Goal: Task Accomplishment & Management: Manage account settings

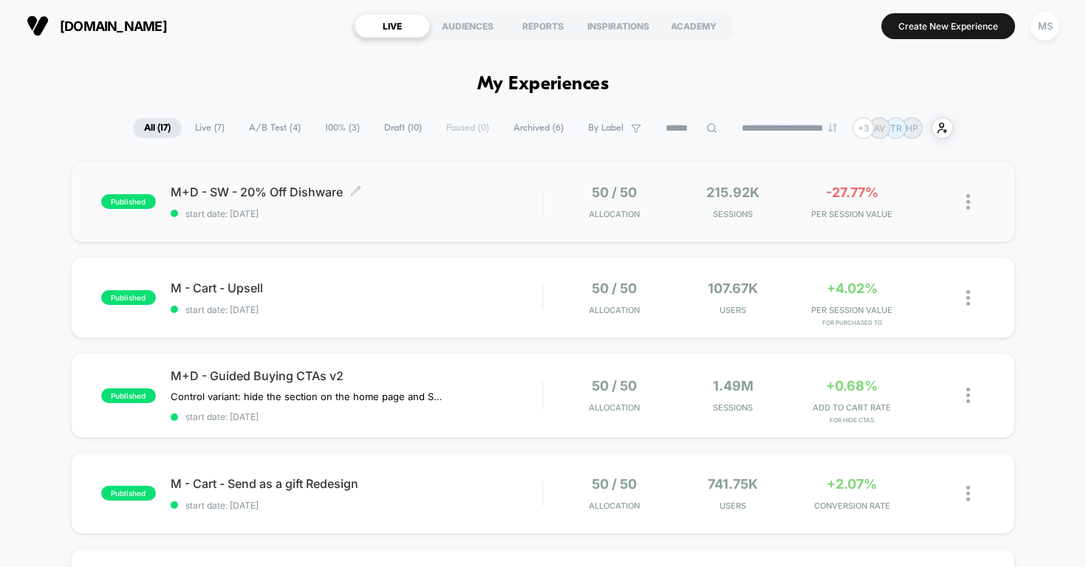
click at [267, 189] on span "M+D - SW - 20% Off Dishware Click to edit experience details" at bounding box center [357, 192] width 372 height 15
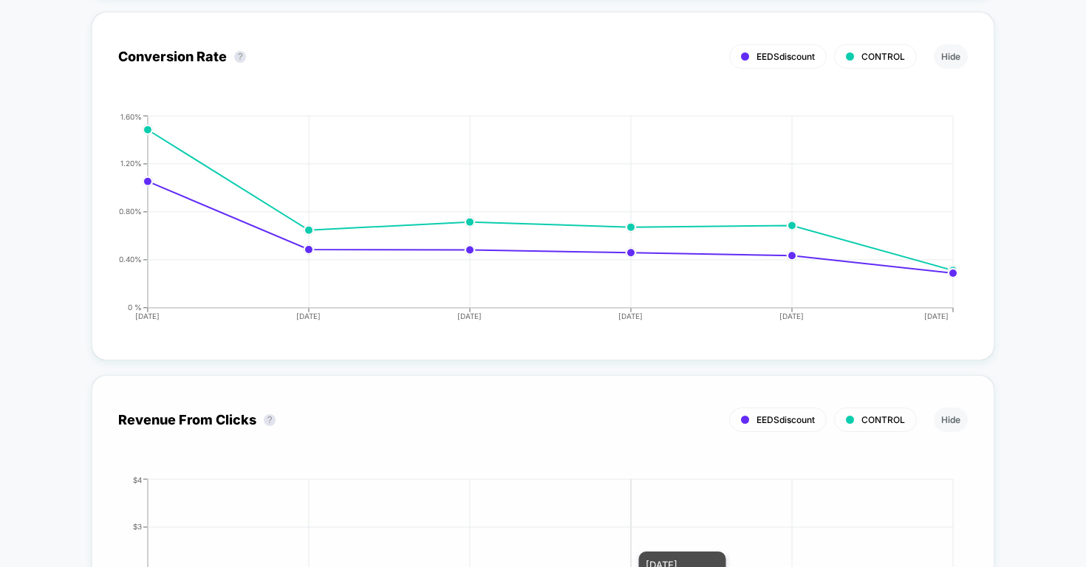
scroll to position [897, 0]
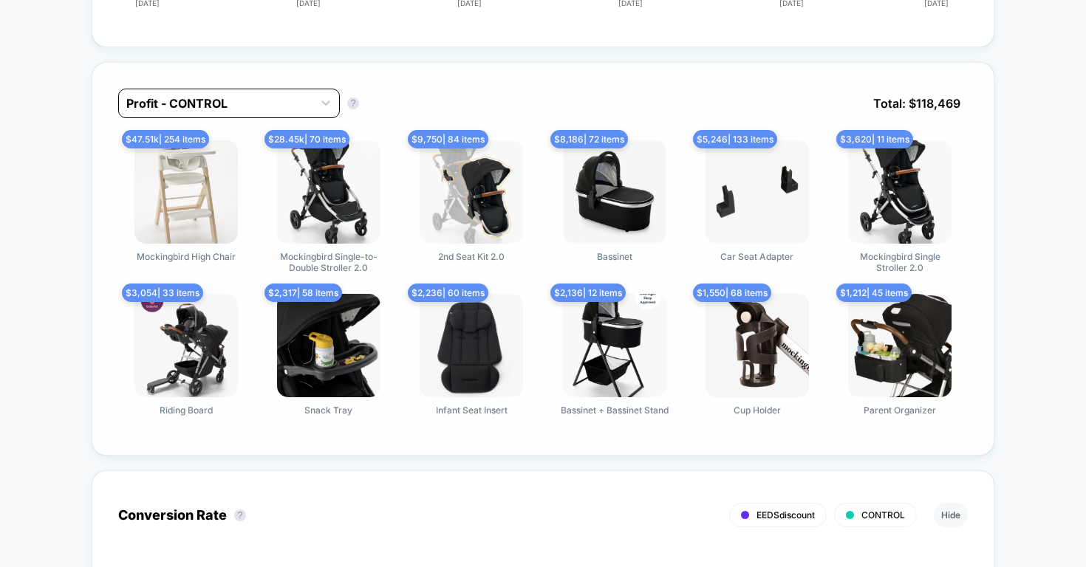
click at [261, 100] on div at bounding box center [215, 104] width 179 height 18
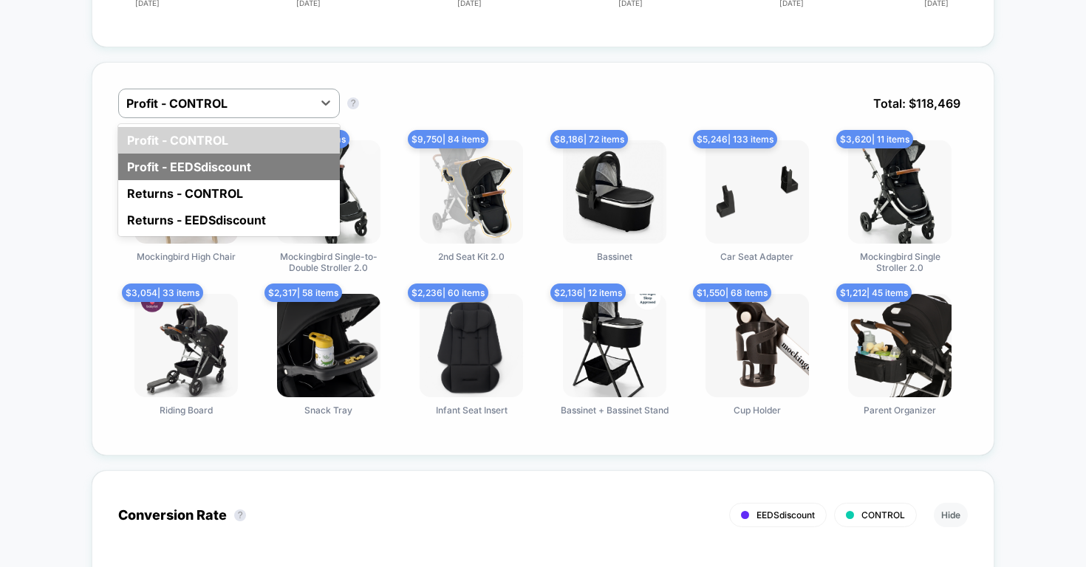
click at [234, 168] on div "Profit - EEDSdiscount" at bounding box center [229, 167] width 222 height 27
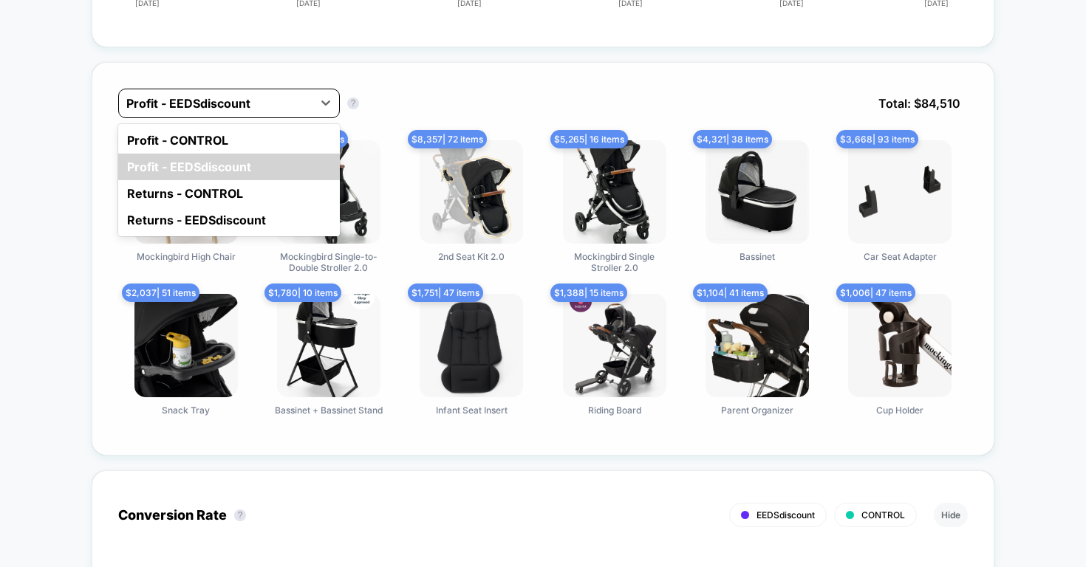
click at [231, 115] on div "Profit - EEDSdiscount" at bounding box center [229, 104] width 222 height 30
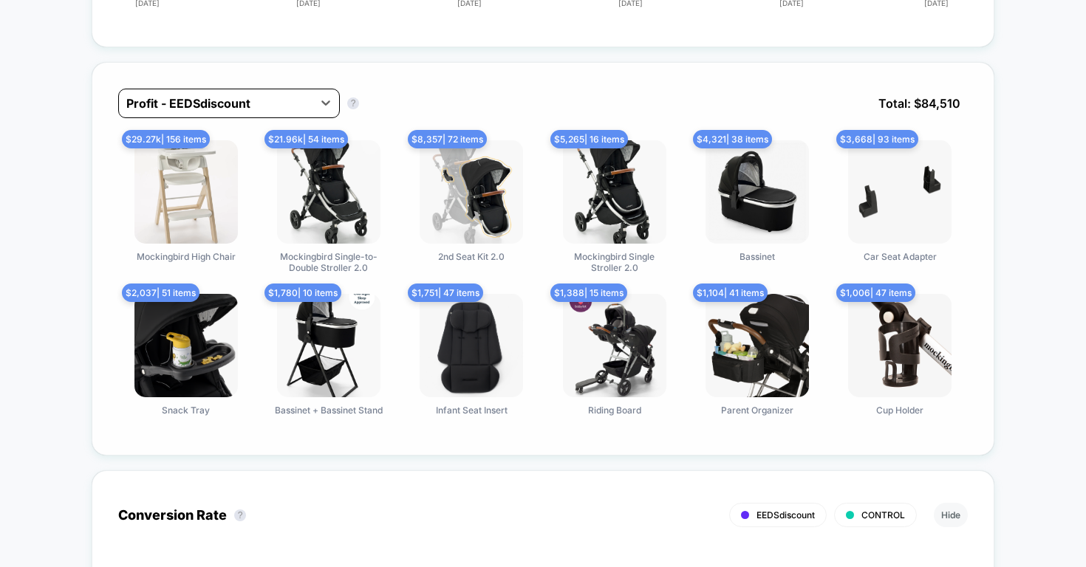
click at [269, 89] on div "Profit - EEDSdiscount" at bounding box center [229, 104] width 222 height 30
click at [263, 96] on div at bounding box center [215, 104] width 179 height 18
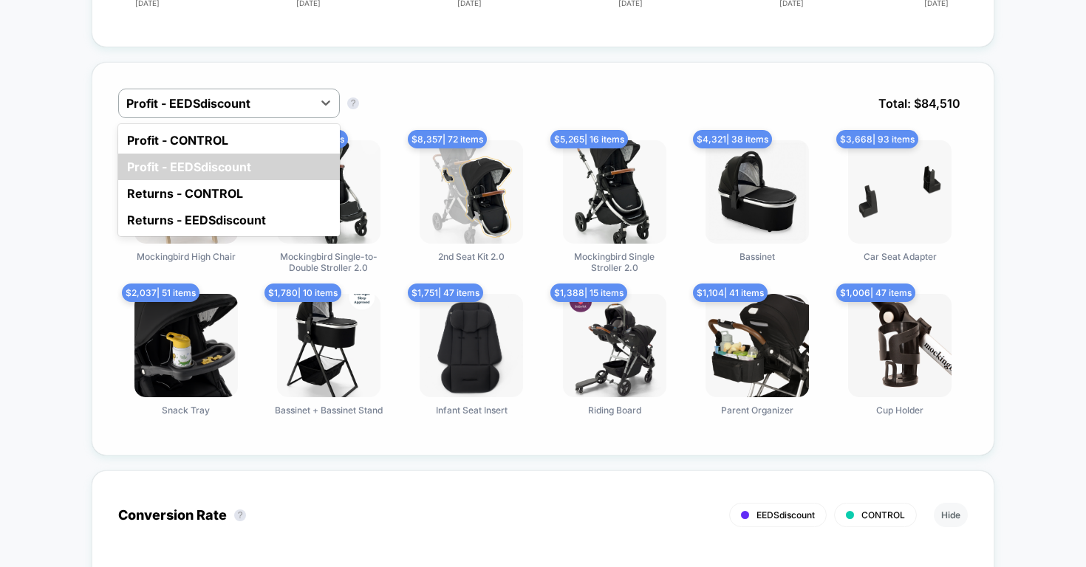
click at [259, 126] on div "Profit - CONTROL Profit - EEDSdiscount Returns - CONTROL Returns - EEDSdiscount" at bounding box center [229, 180] width 222 height 112
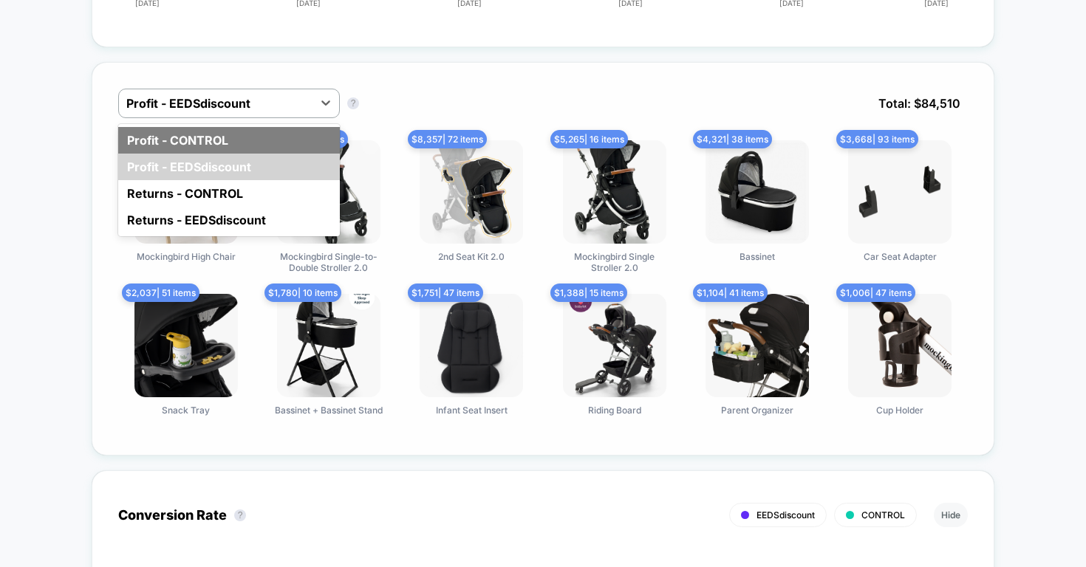
click at [259, 151] on div "Profit - CONTROL" at bounding box center [229, 140] width 222 height 27
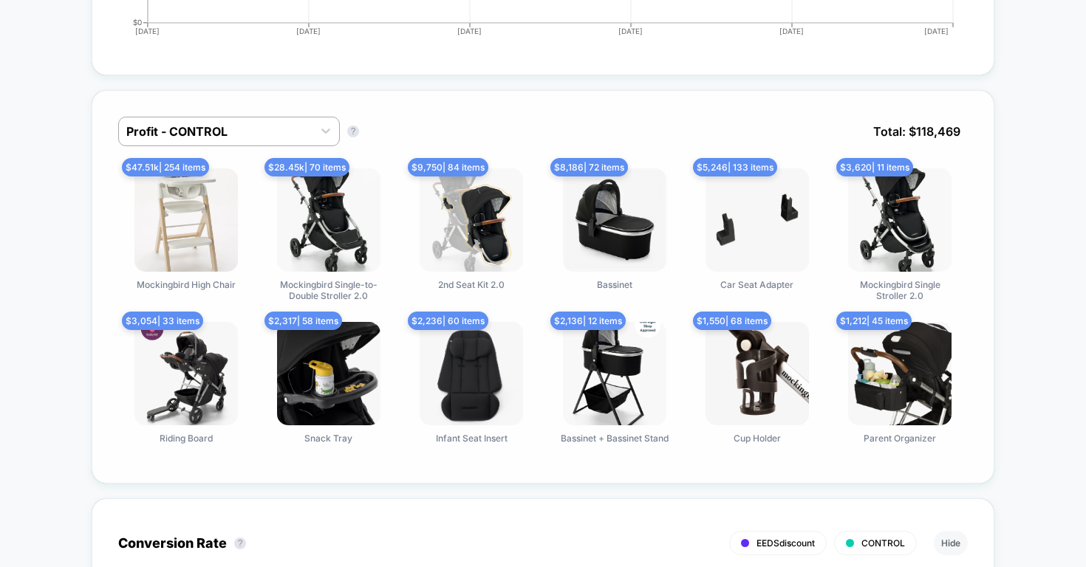
scroll to position [870, 0]
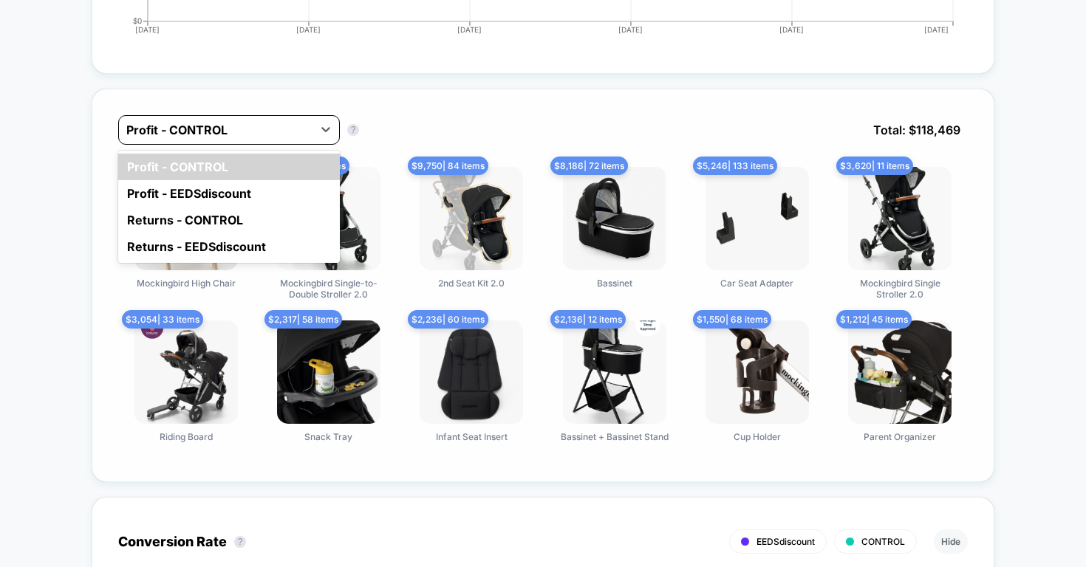
click at [265, 131] on div at bounding box center [215, 130] width 179 height 18
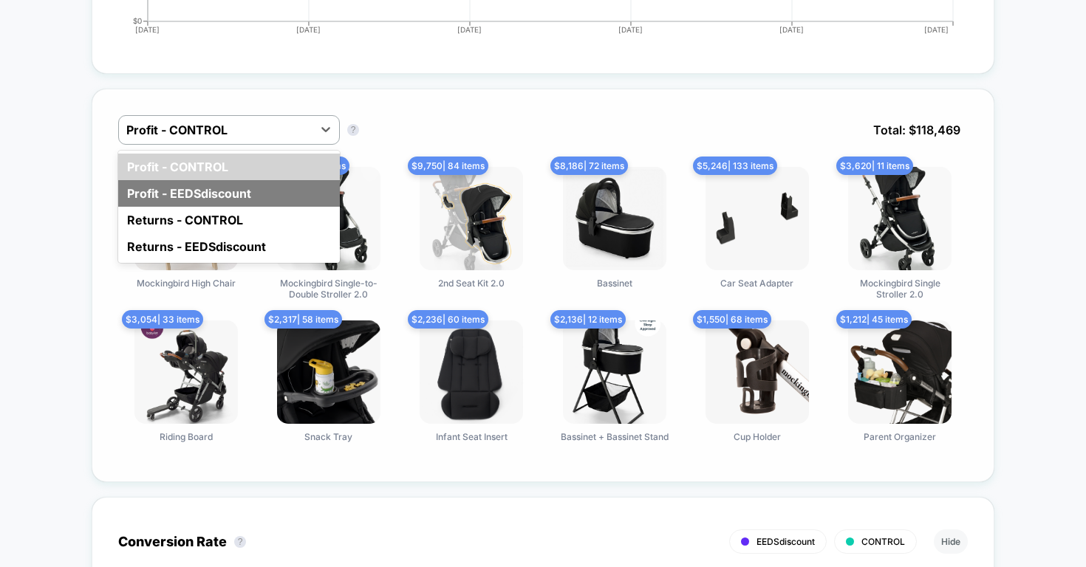
click at [239, 194] on div "Profit - EEDSdiscount" at bounding box center [229, 193] width 222 height 27
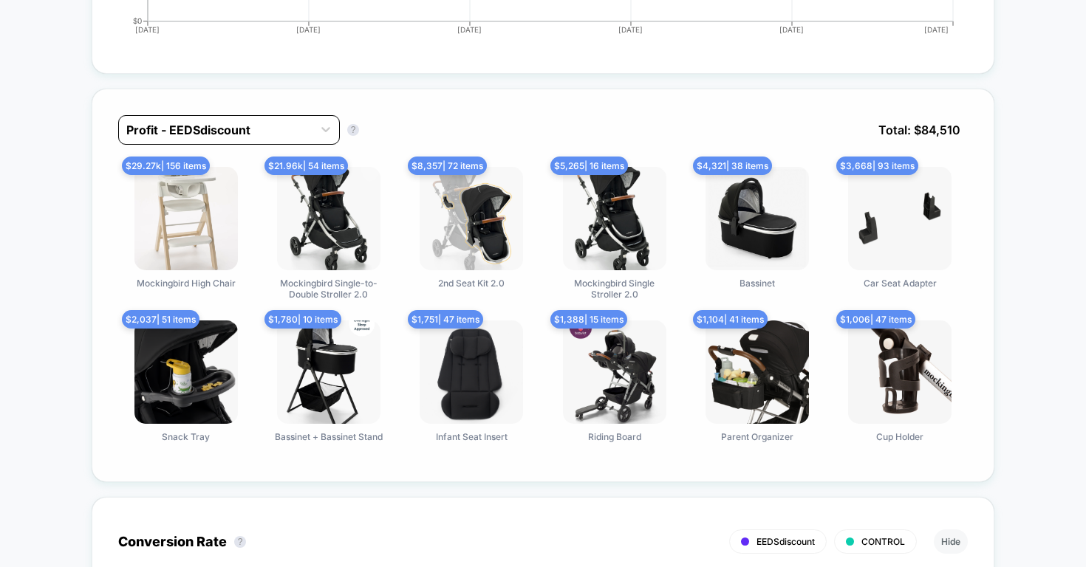
click at [225, 132] on div "Profit - EEDSdiscount" at bounding box center [215, 130] width 179 height 15
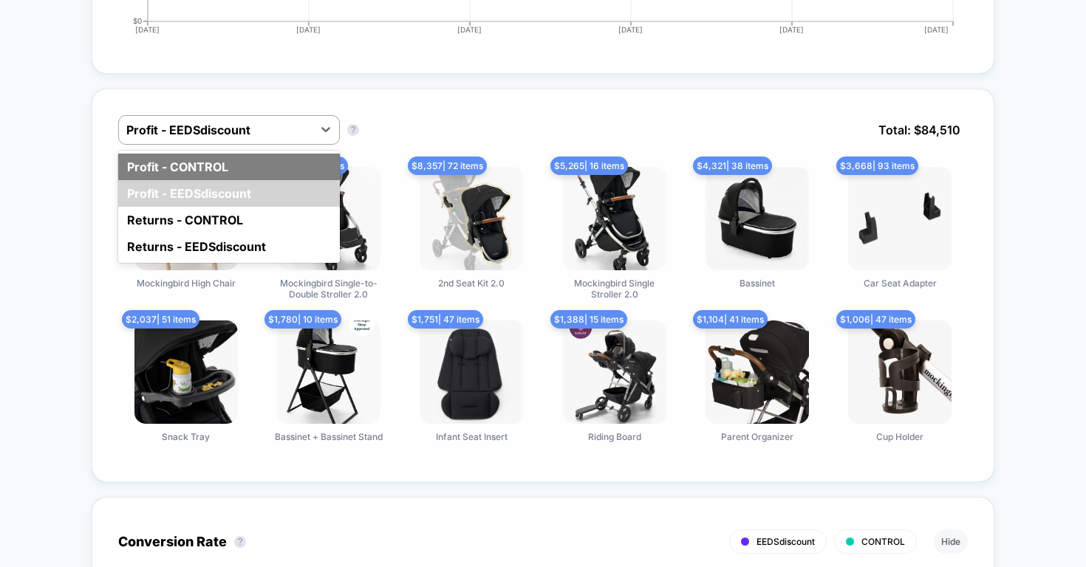
click at [231, 160] on div "Profit - CONTROL" at bounding box center [229, 167] width 222 height 27
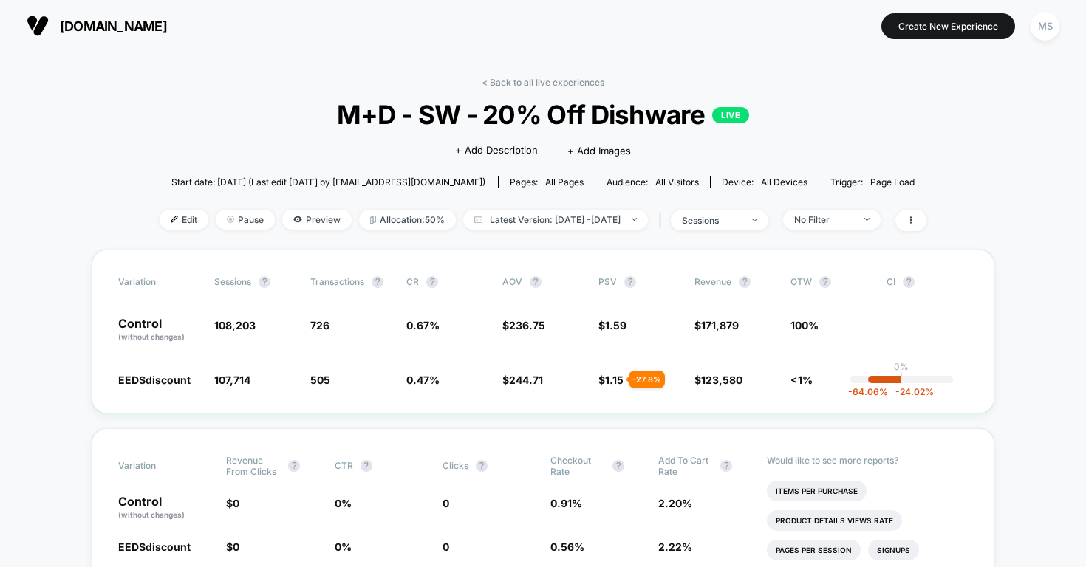
scroll to position [0, 0]
click at [166, 214] on span "Edit" at bounding box center [184, 220] width 49 height 20
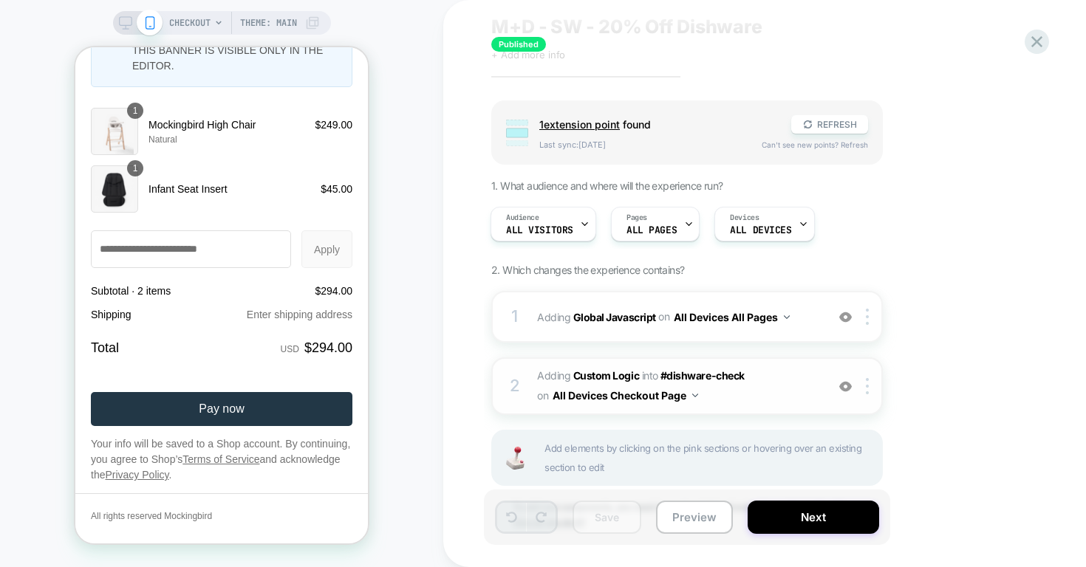
scroll to position [47, 0]
click at [802, 326] on span "Adding Global Javascript on All Devices All Pages" at bounding box center [678, 315] width 282 height 21
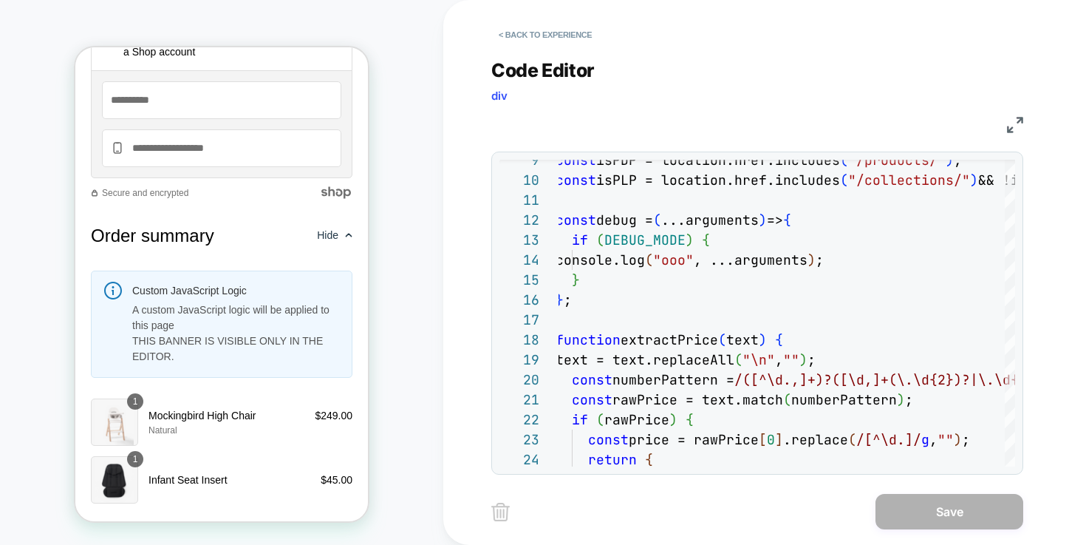
scroll to position [7, 7344]
click at [1015, 125] on img at bounding box center [1015, 125] width 16 height 16
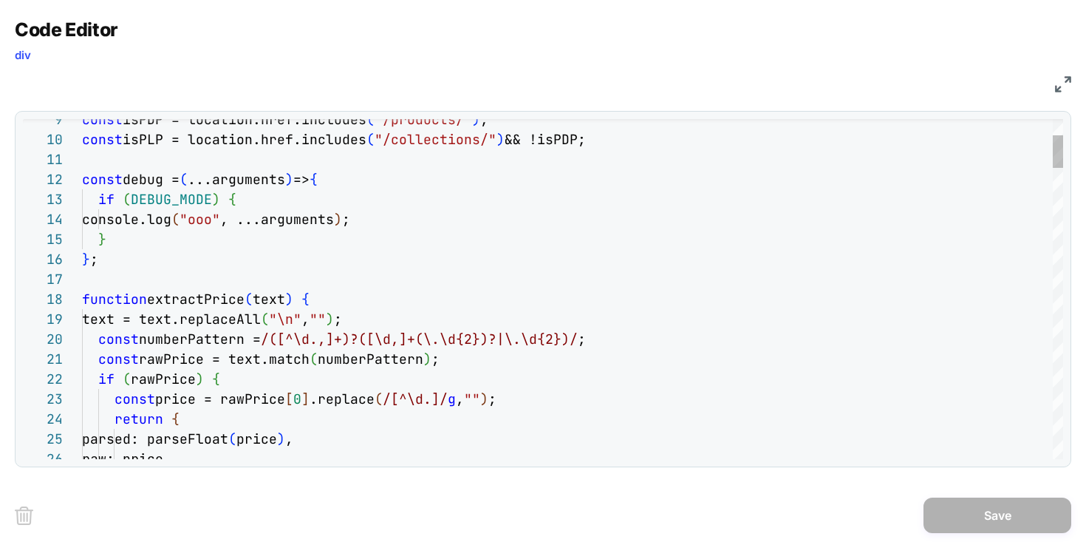
type textarea "**********"
click at [822, 268] on div "} ;" at bounding box center [572, 259] width 981 height 20
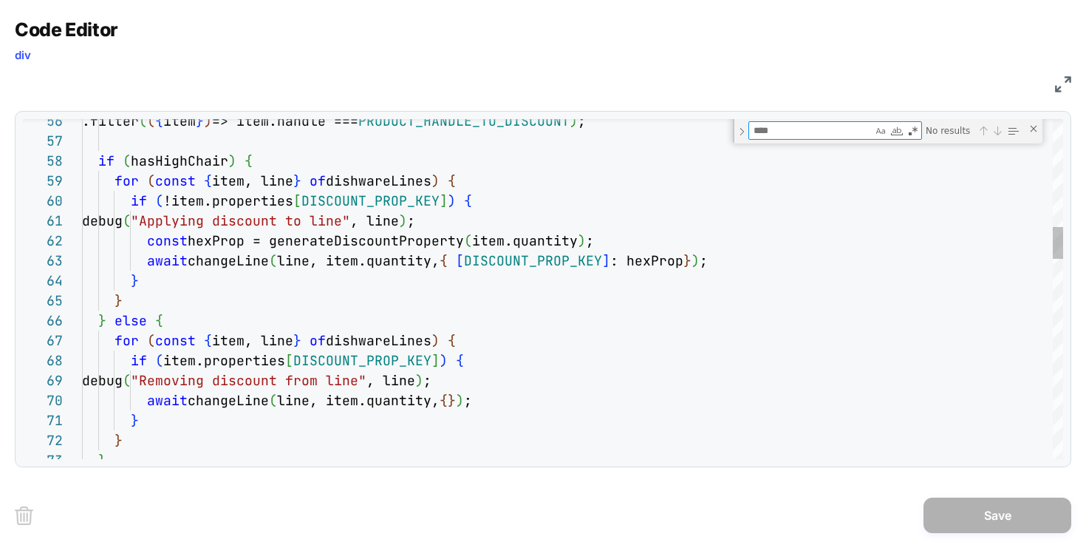
type textarea "*"
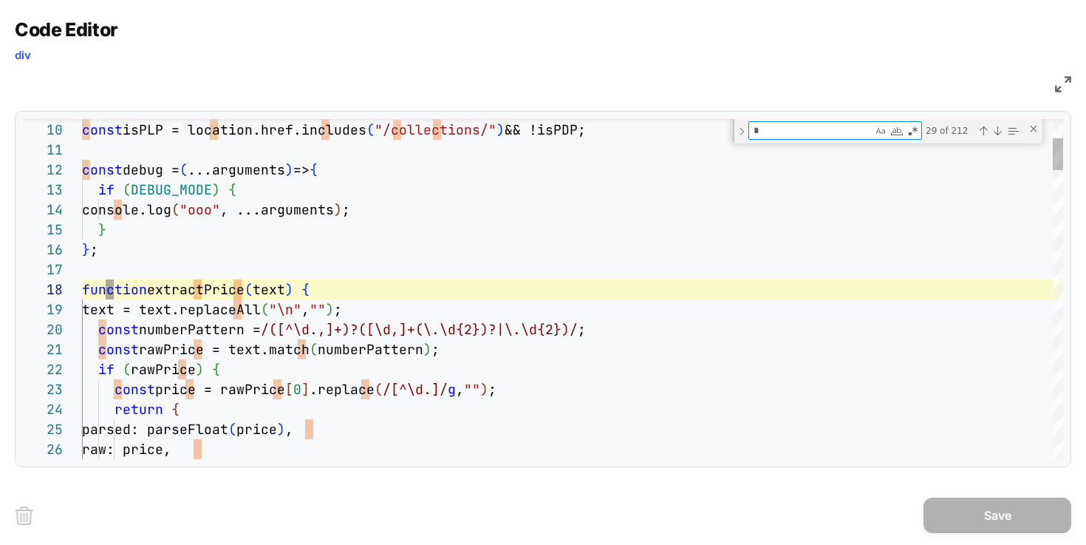
type textarea "**********"
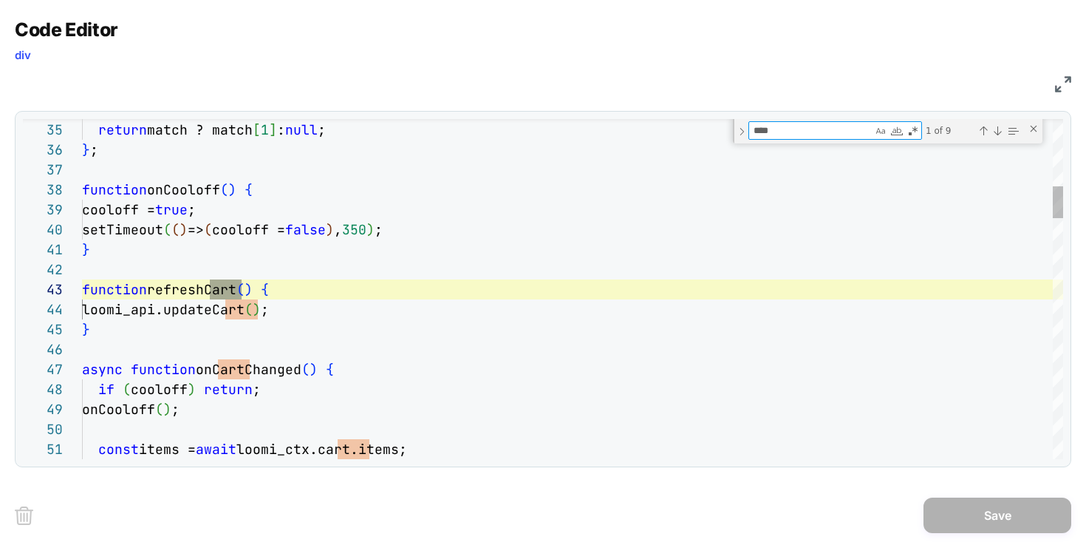
scroll to position [200, 160]
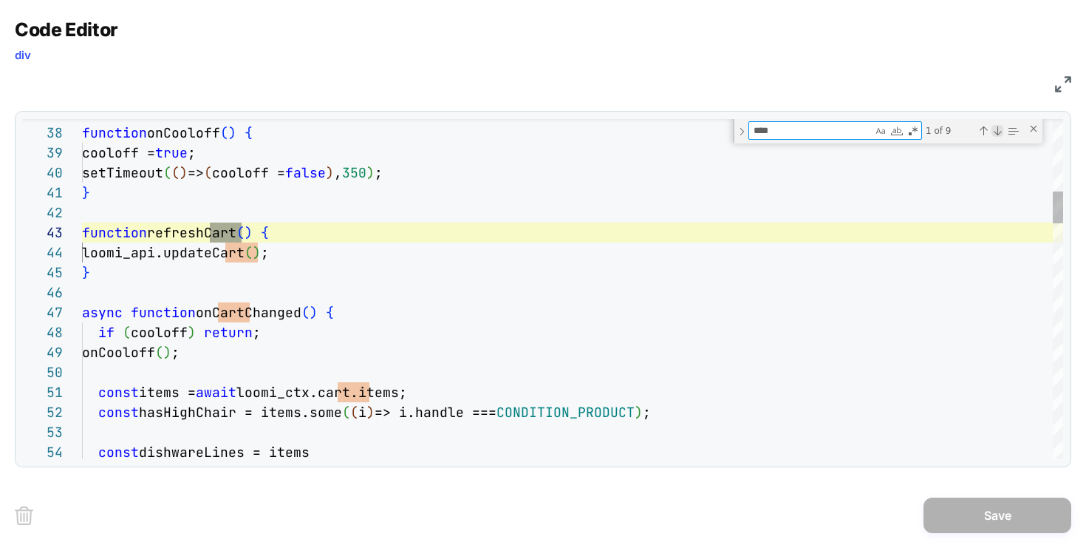
type textarea "****"
click at [998, 133] on div "Next Match (Enter)" at bounding box center [998, 131] width 12 height 12
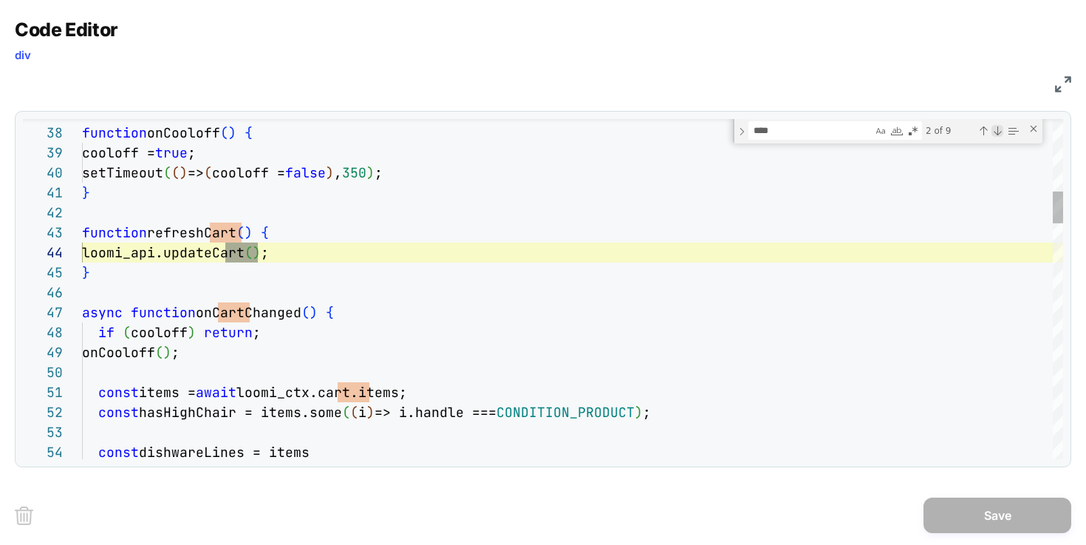
click at [998, 133] on div "Next Match (Enter)" at bounding box center [998, 131] width 12 height 12
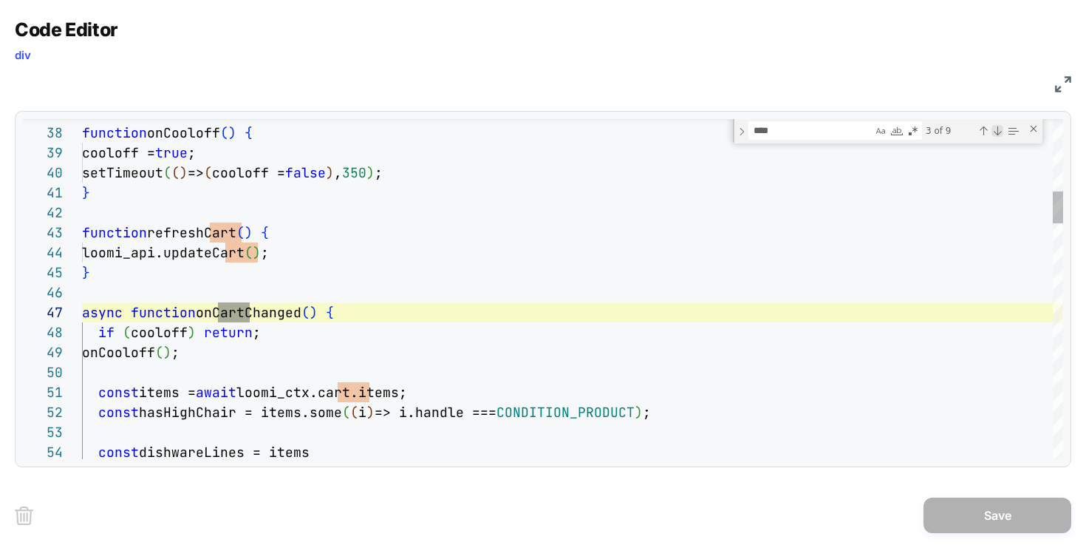
click at [998, 133] on div "Next Match (Enter)" at bounding box center [998, 131] width 12 height 12
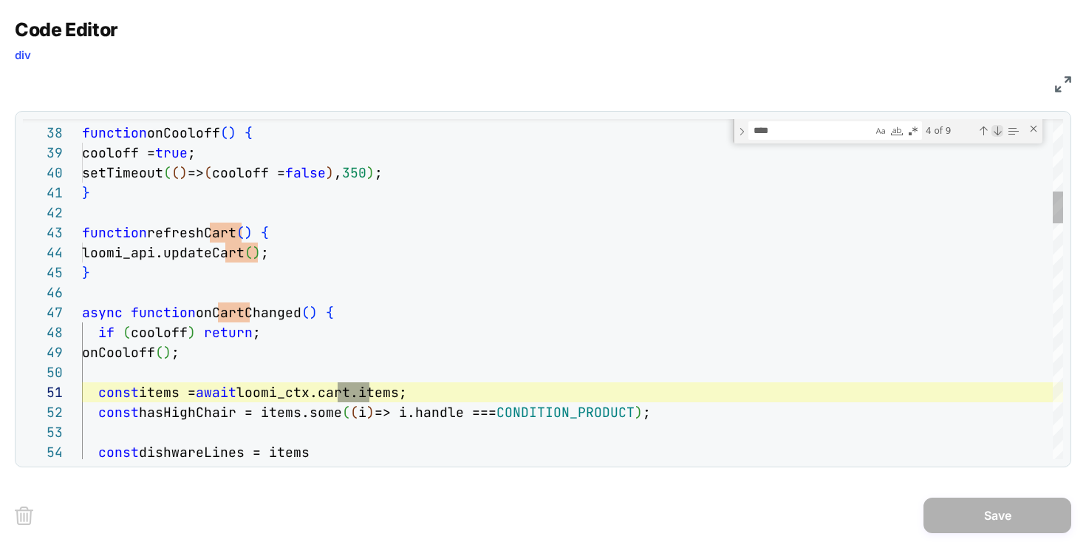
click at [998, 133] on div "Next Match (Enter)" at bounding box center [998, 131] width 12 height 12
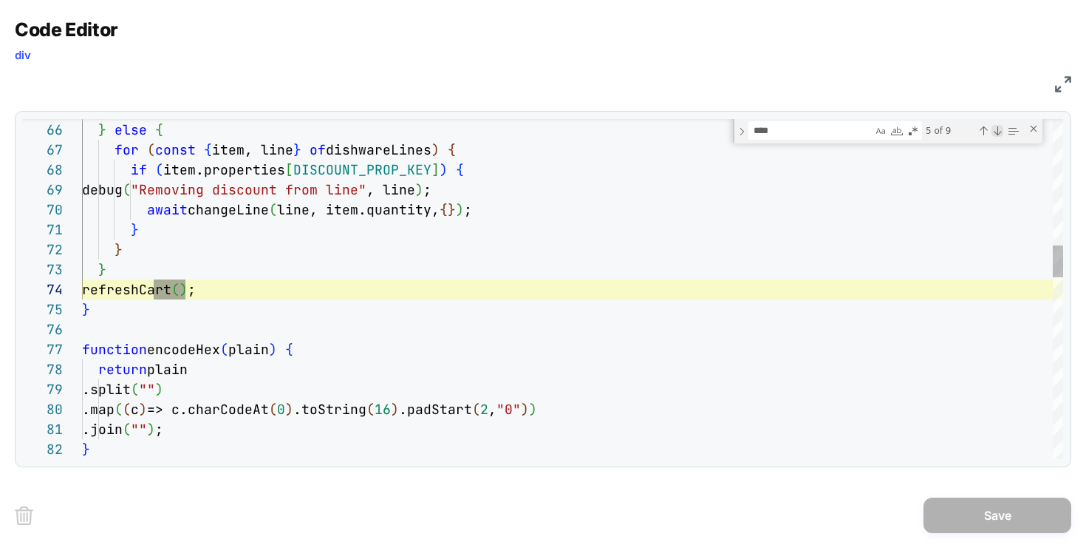
click at [998, 133] on div "Next Match (Enter)" at bounding box center [998, 131] width 12 height 12
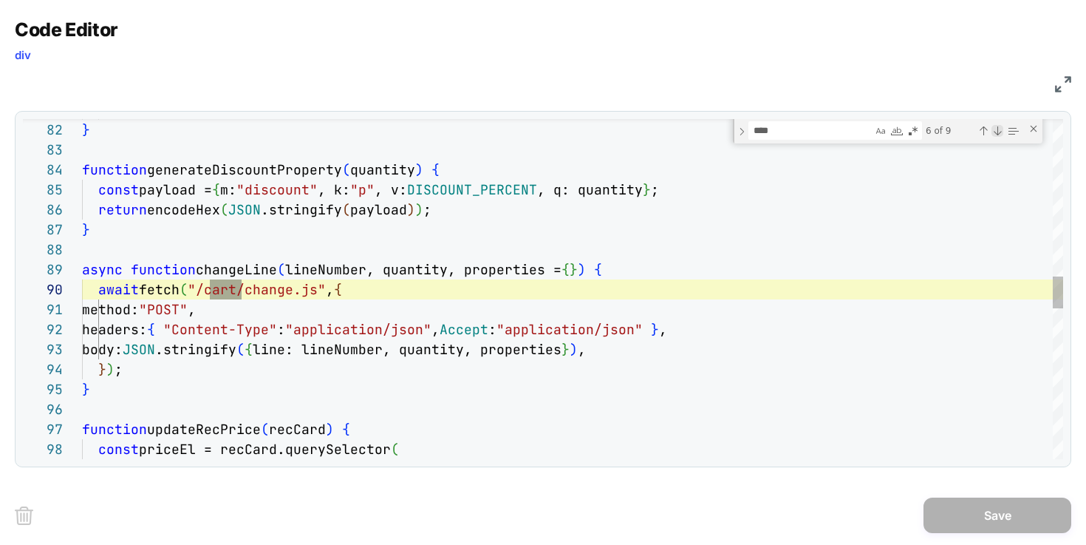
click at [998, 133] on div "Next Match (Enter)" at bounding box center [998, 131] width 12 height 12
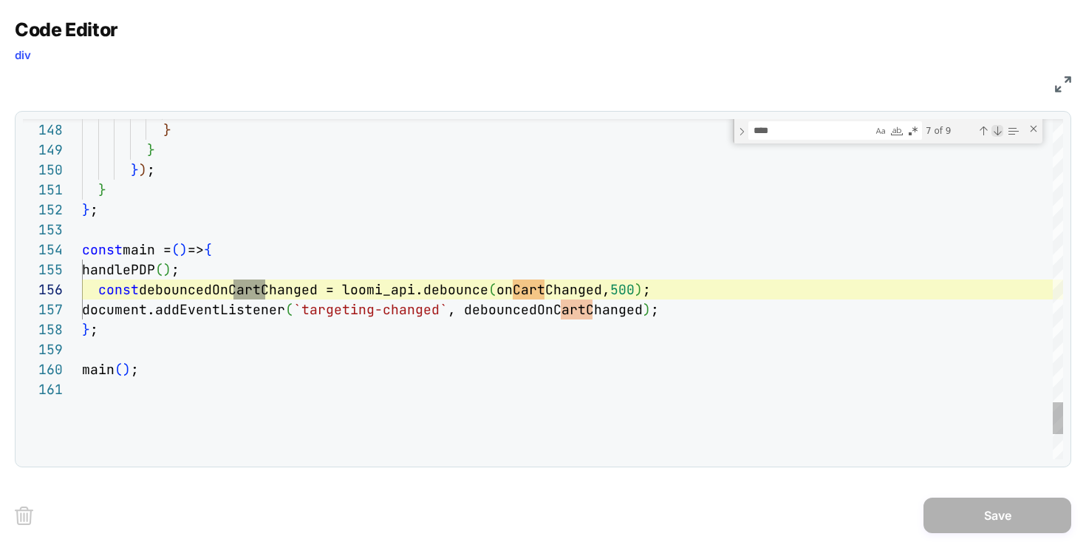
click at [998, 133] on div "Next Match (Enter)" at bounding box center [998, 131] width 12 height 12
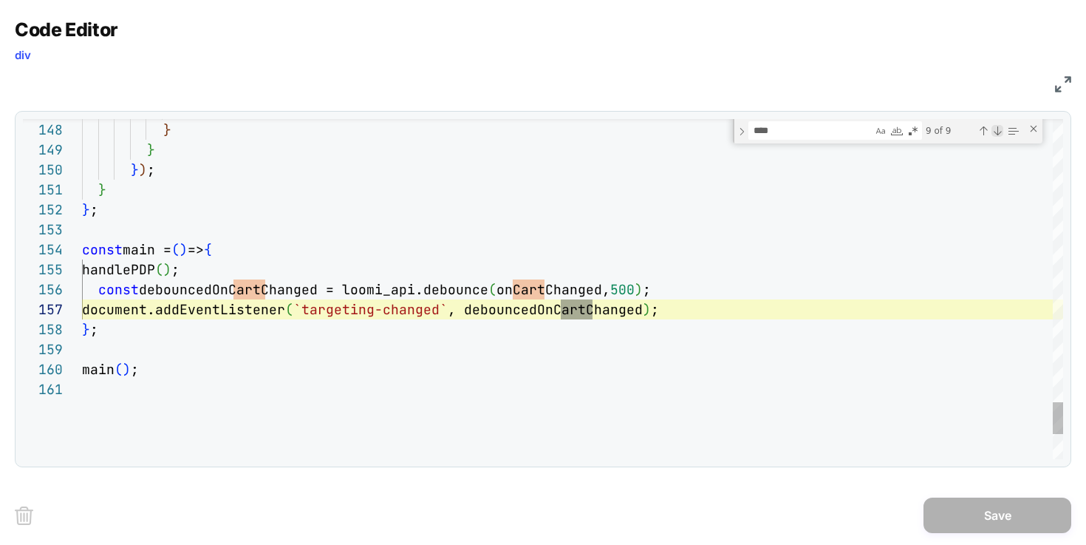
click at [998, 133] on div "Next Match (Enter)" at bounding box center [998, 131] width 12 height 12
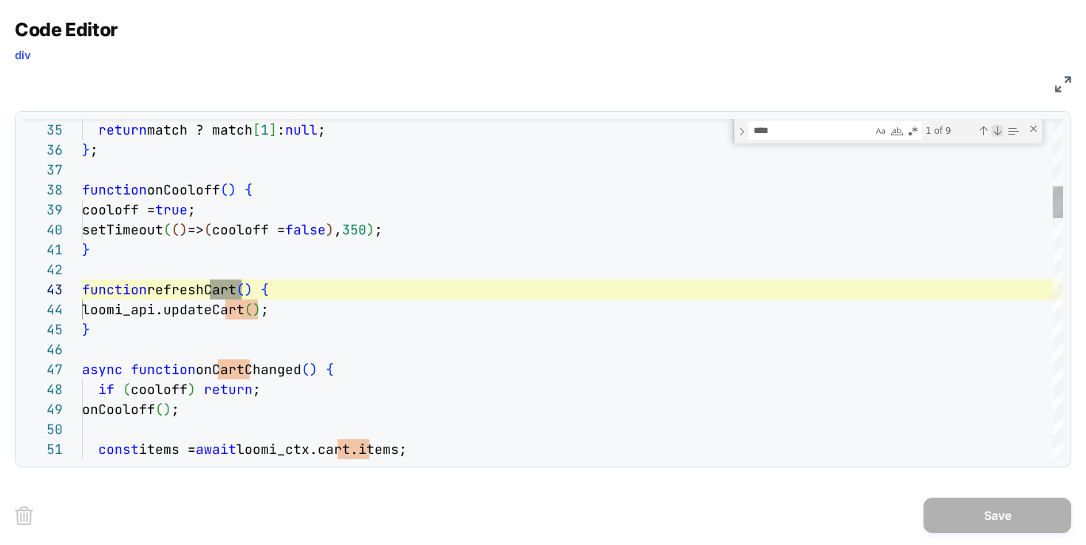
scroll to position [200, 160]
click at [998, 133] on div "Next Match (Enter)" at bounding box center [998, 131] width 12 height 12
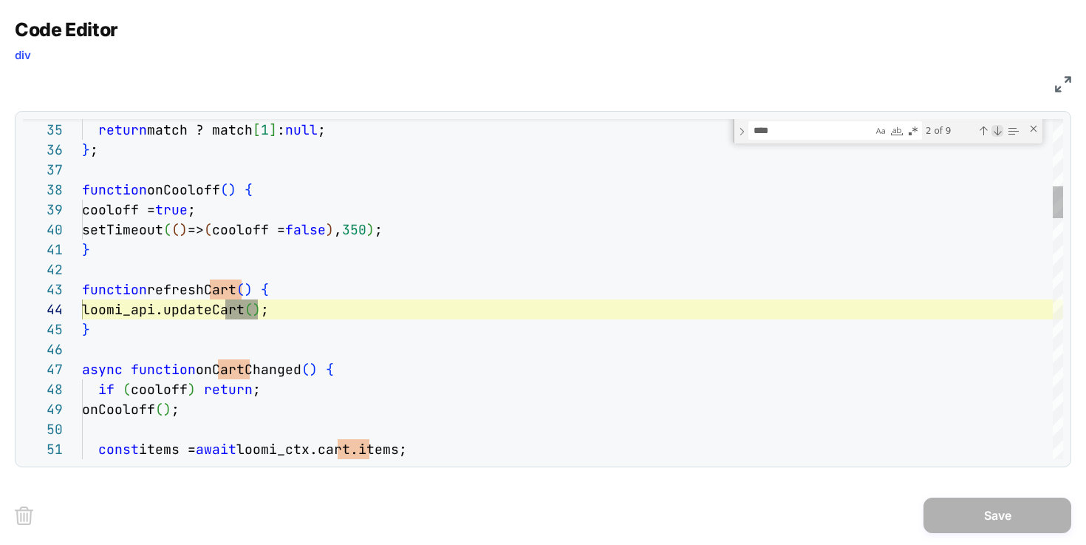
click at [998, 133] on div "Next Match (Enter)" at bounding box center [998, 131] width 12 height 12
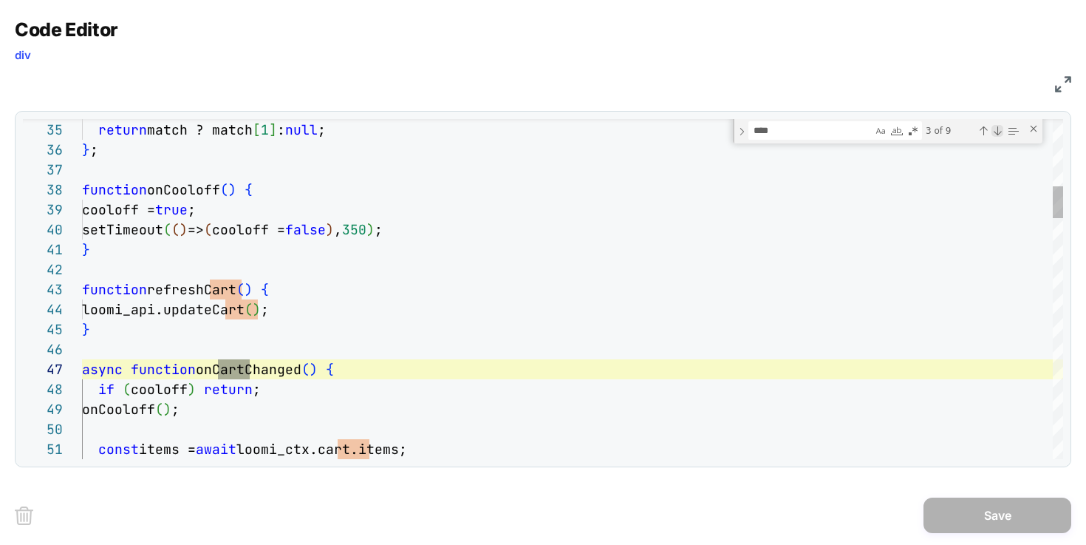
click at [998, 133] on div "Next Match (Enter)" at bounding box center [998, 131] width 12 height 12
type textarea "**********"
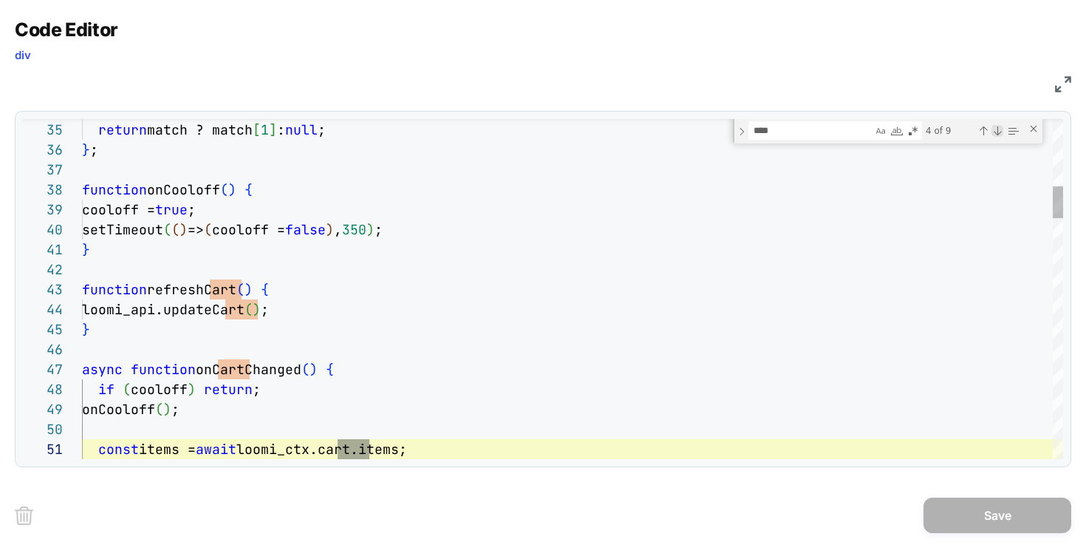
scroll to position [200, 287]
click at [1039, 129] on div "Close (Escape)" at bounding box center [1034, 129] width 12 height 12
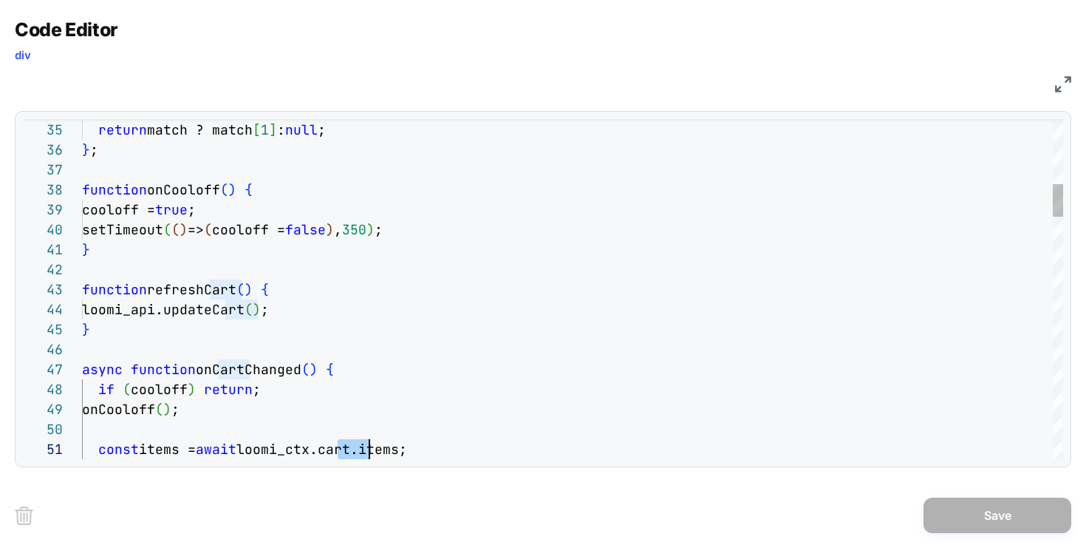
scroll to position [0, 287]
click at [946, 44] on div "Code Editor div" at bounding box center [543, 43] width 1057 height 51
click at [1054, 86] on div "JS" at bounding box center [543, 81] width 1057 height 25
click at [1063, 84] on img at bounding box center [1063, 84] width 16 height 16
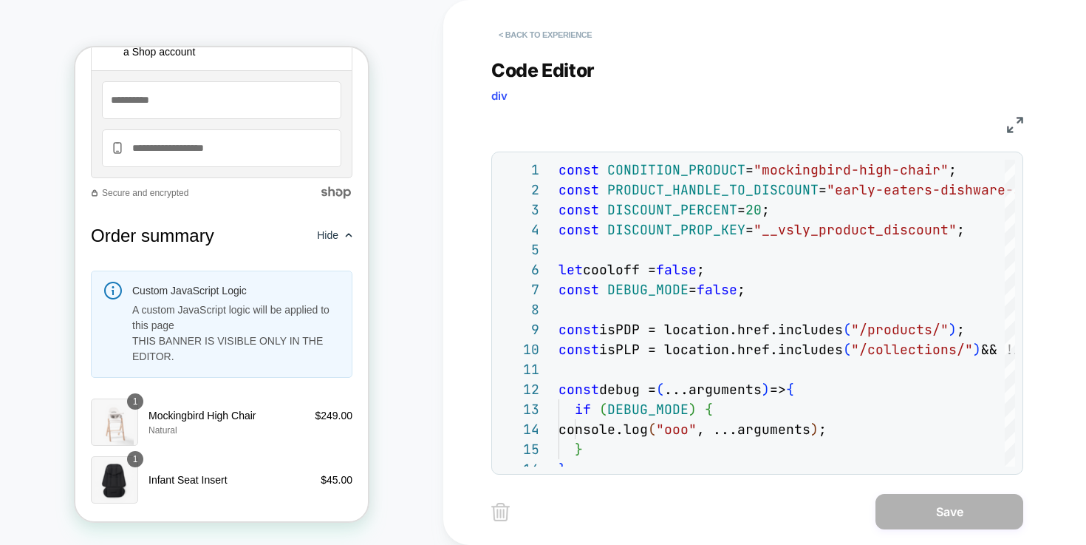
click at [559, 27] on button "< Back to experience" at bounding box center [545, 35] width 108 height 24
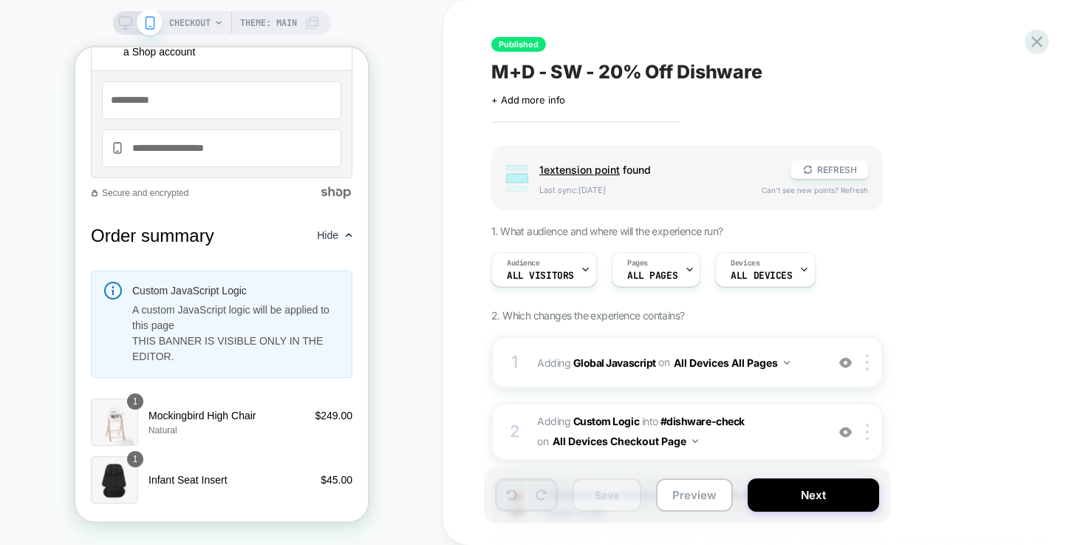
scroll to position [0, 1]
click at [1040, 40] on icon at bounding box center [1037, 42] width 20 height 20
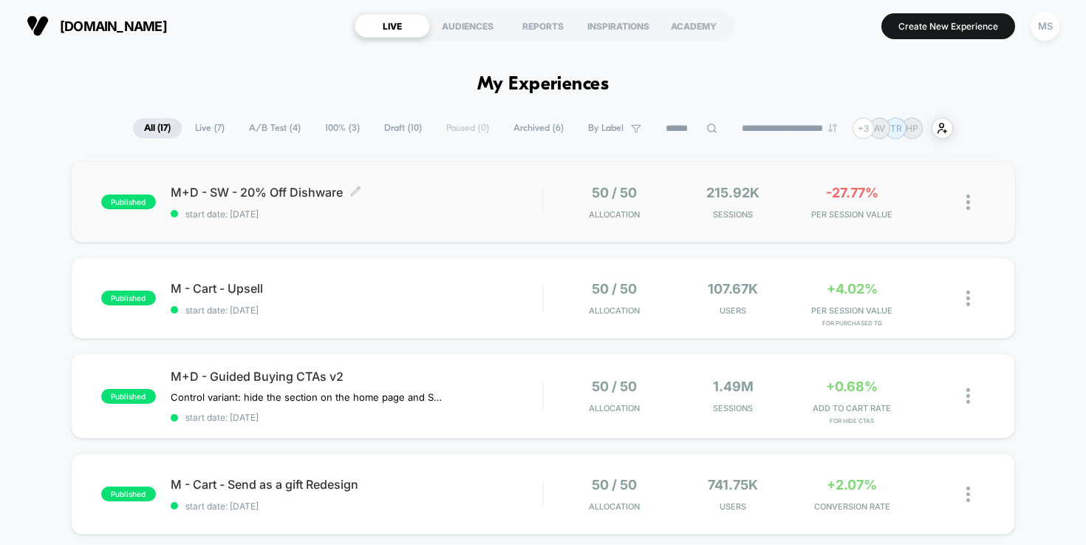
click at [277, 194] on span "M+D - SW - 20% Off Dishware Click to edit experience details" at bounding box center [357, 192] width 372 height 15
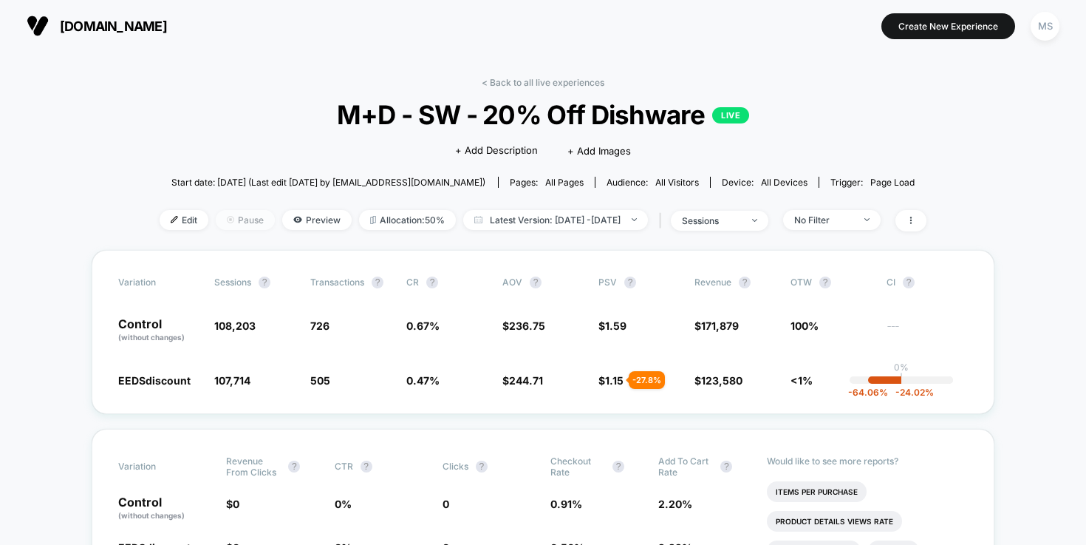
click at [224, 220] on span "Pause" at bounding box center [245, 220] width 59 height 20
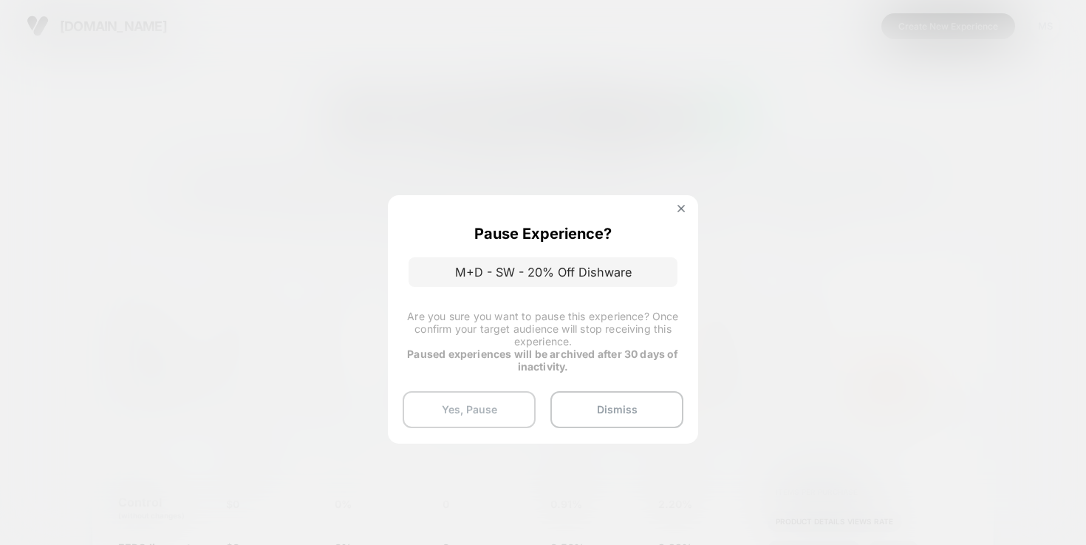
click at [502, 402] on button "Yes, Pause" at bounding box center [469, 409] width 133 height 37
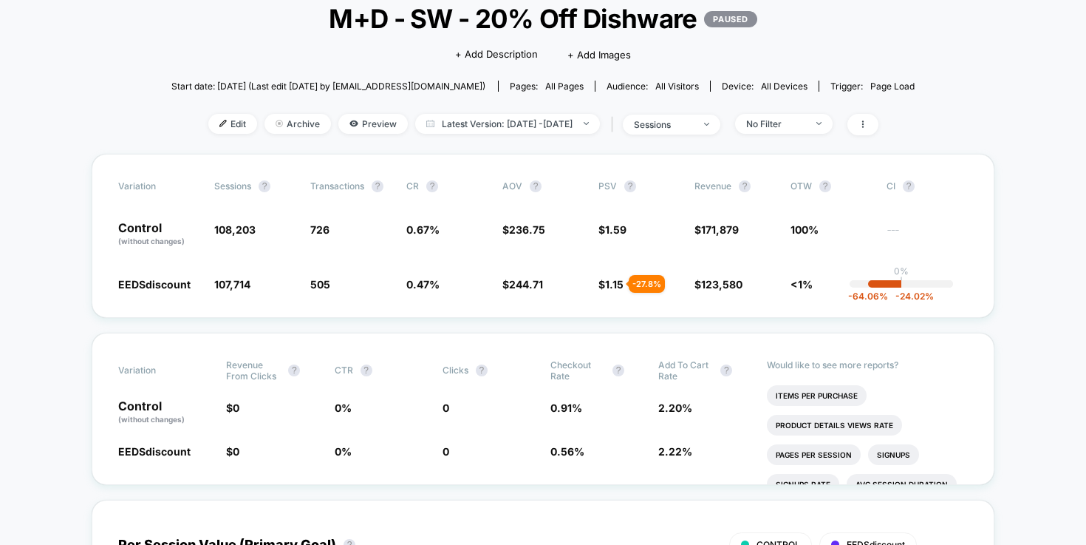
scroll to position [97, 0]
drag, startPoint x: 839, startPoint y: 208, endPoint x: 882, endPoint y: 307, distance: 107.9
click at [882, 307] on div "Variation Sessions ? Transactions ? CR ? AOV ? PSV ? Revenue ? OTW ? CI ? Contr…" at bounding box center [543, 235] width 903 height 164
drag, startPoint x: 721, startPoint y: 208, endPoint x: 745, endPoint y: 294, distance: 89.6
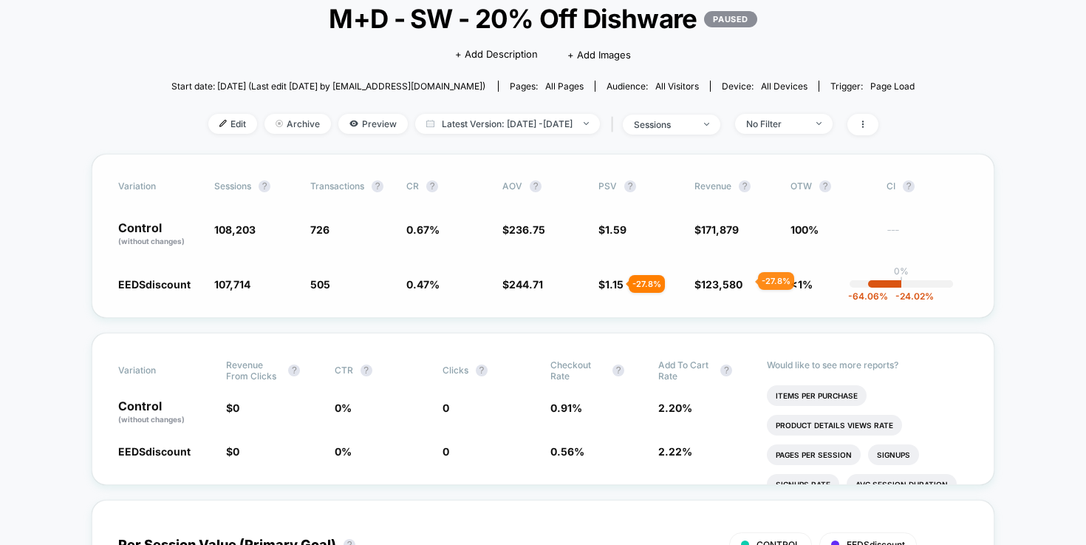
click at [744, 293] on div "Variation Sessions ? Transactions ? CR ? AOV ? PSV ? Revenue ? OTW ? CI ? Contr…" at bounding box center [543, 236] width 903 height 164
click at [745, 294] on div "Variation Sessions ? Transactions ? CR ? AOV ? PSV ? Revenue ? OTW ? CI ? Contr…" at bounding box center [543, 236] width 903 height 164
drag, startPoint x: 745, startPoint y: 294, endPoint x: 738, endPoint y: 170, distance: 124.3
click at [738, 169] on div "Variation Sessions ? Transactions ? CR ? AOV ? PSV ? Revenue ? OTW ? CI ? Contr…" at bounding box center [543, 236] width 903 height 164
click at [744, 177] on div "Variation Sessions ? Transactions ? CR ? AOV ? PSV ? Revenue ? OTW ? CI ? Contr…" at bounding box center [543, 236] width 903 height 164
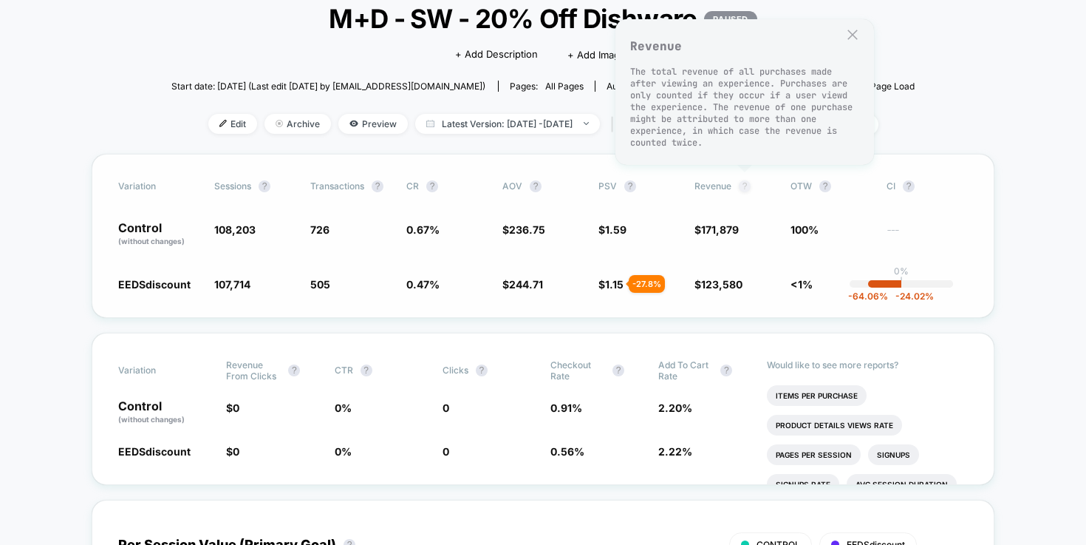
click at [749, 185] on button "?" at bounding box center [745, 186] width 12 height 12
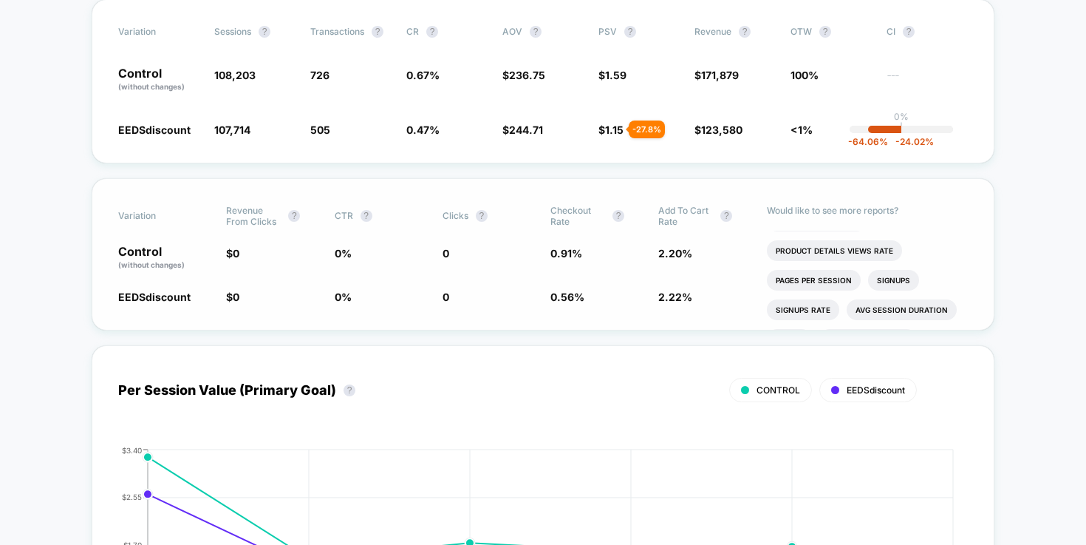
scroll to position [21, 0]
click at [0, 545] on com-1password-button at bounding box center [0, 545] width 0 height 0
drag, startPoint x: 437, startPoint y: 184, endPoint x: 472, endPoint y: 315, distance: 135.5
click at [472, 315] on div "Variation Revenue From Clicks ? CTR ? Clicks ? Checkout Rate ? Add To Cart Rate…" at bounding box center [543, 254] width 903 height 152
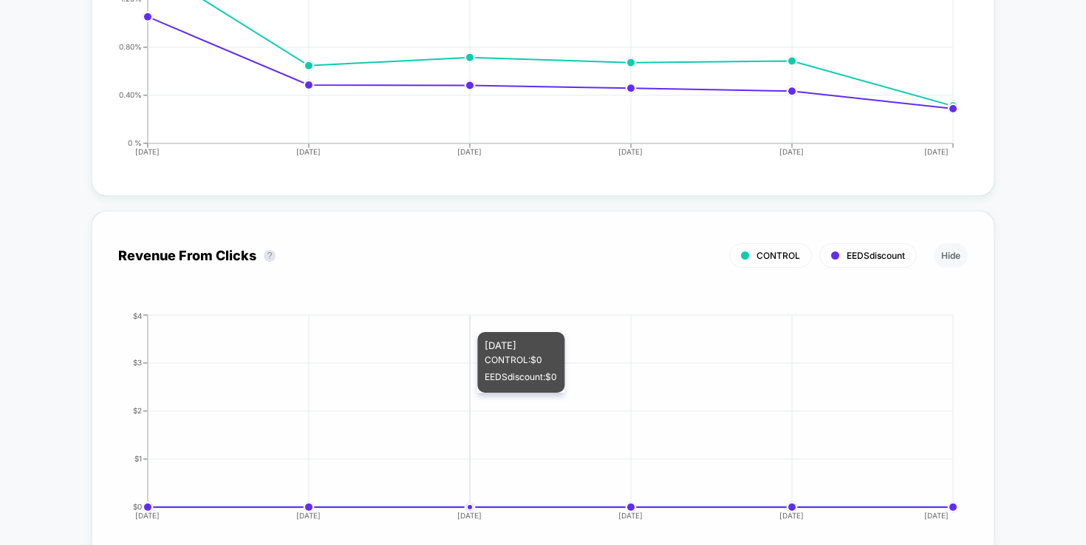
scroll to position [1521, 0]
click at [466, 221] on div "Revenue From Clicks ? CONTROL EEDSdiscount Hide 2025-08-06 2025-08-07 2025-08-0…" at bounding box center [543, 384] width 903 height 349
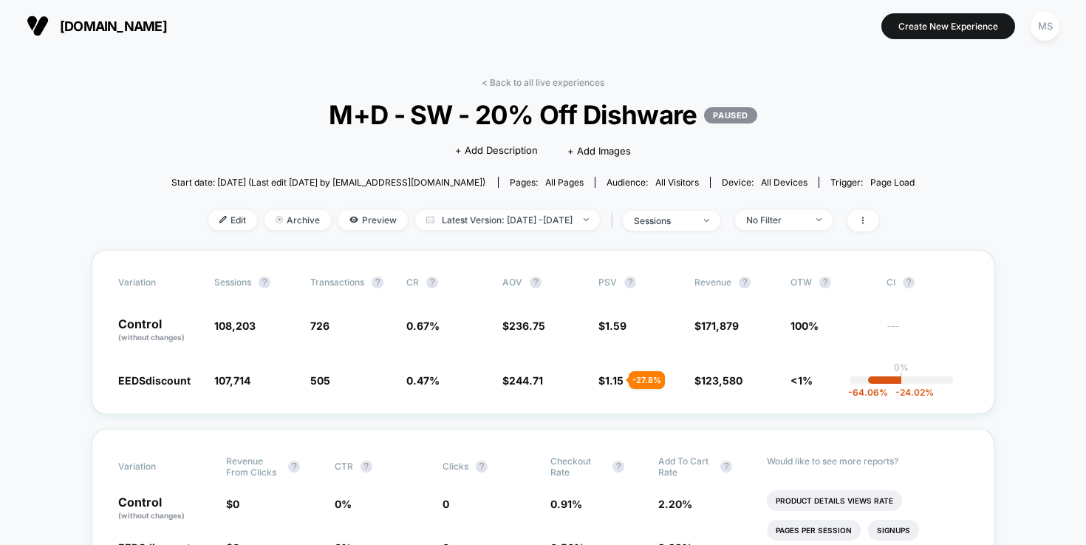
scroll to position [0, 0]
click at [556, 81] on link "< Back to all live experiences" at bounding box center [543, 82] width 123 height 11
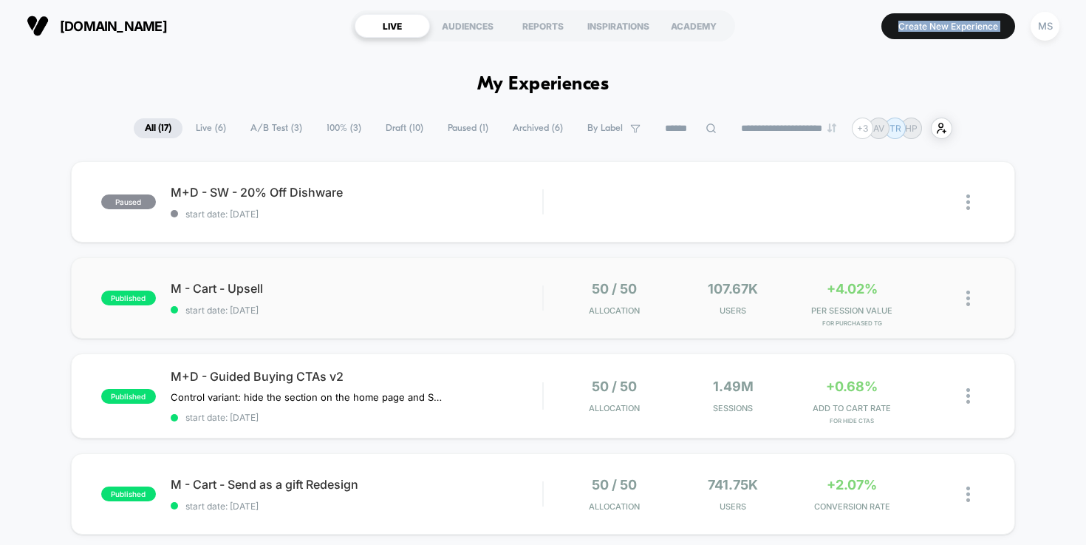
drag, startPoint x: 502, startPoint y: 41, endPoint x: 565, endPoint y: 297, distance: 264.0
click at [565, 297] on div "**********" at bounding box center [543, 272] width 1086 height 545
click at [485, 236] on div "paused M+D - SW - 20% Off Dishware start date: 8/6/2025 Edit Duplicate Preview …" at bounding box center [543, 201] width 945 height 81
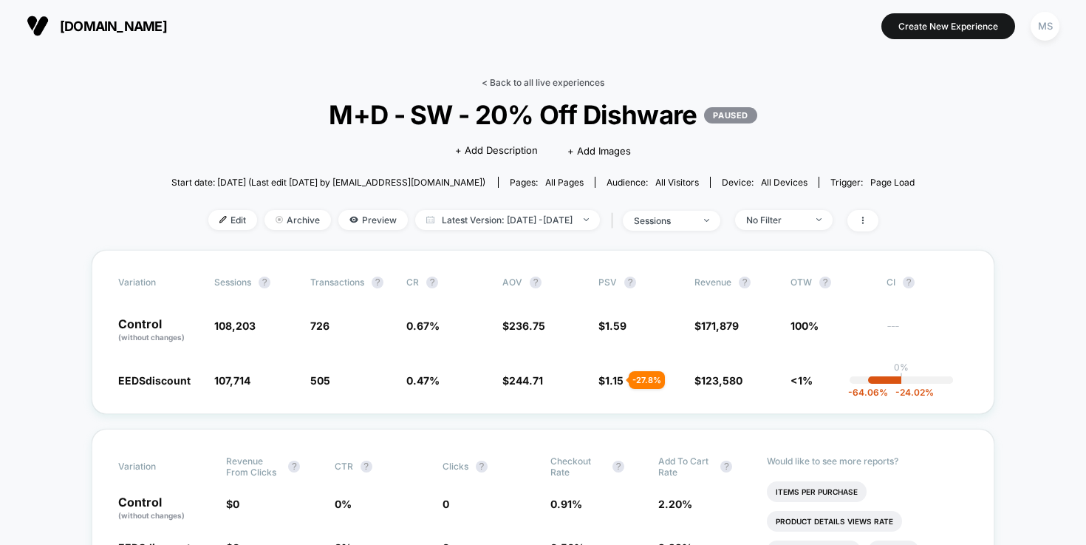
click at [536, 81] on link "< Back to all live experiences" at bounding box center [543, 82] width 123 height 11
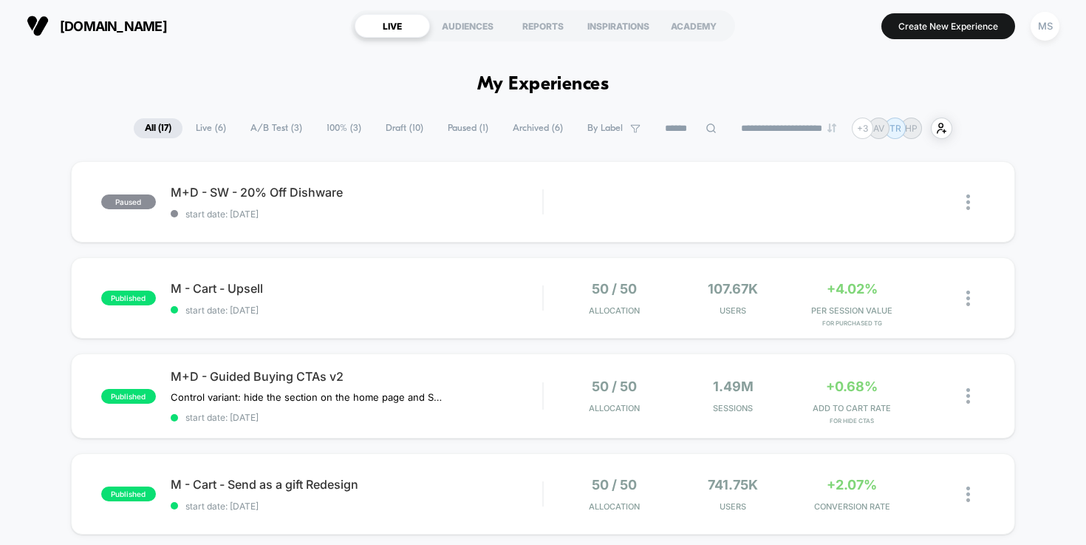
drag, startPoint x: 376, startPoint y: 444, endPoint x: 372, endPoint y: 65, distance: 379.1
drag, startPoint x: 386, startPoint y: 89, endPoint x: 475, endPoint y: 450, distance: 372.2
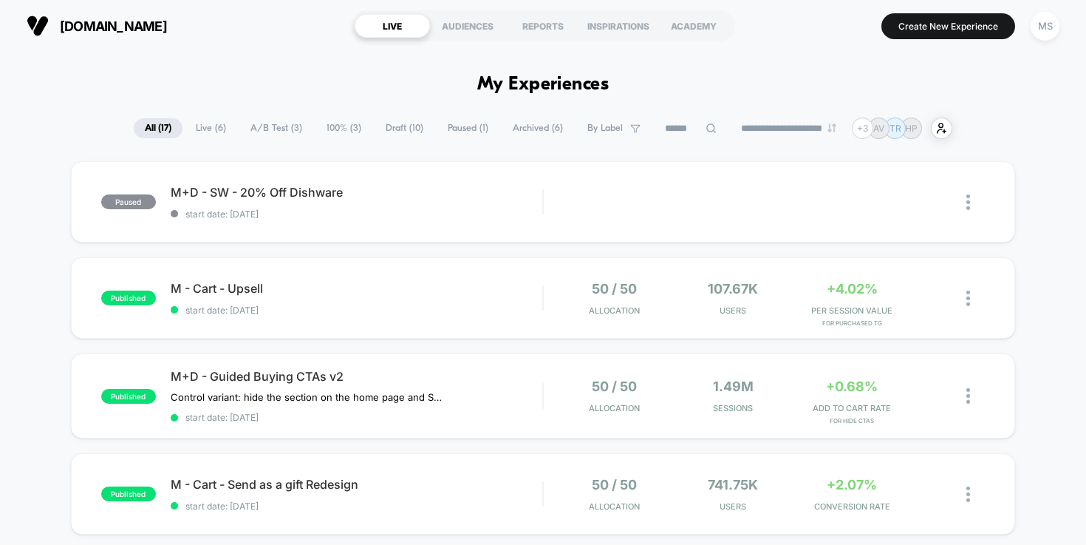
drag, startPoint x: 605, startPoint y: 85, endPoint x: 464, endPoint y: 63, distance: 142.9
drag, startPoint x: 540, startPoint y: 36, endPoint x: 708, endPoint y: 172, distance: 215.9
click at [711, 174] on div "**********" at bounding box center [543, 272] width 1086 height 545
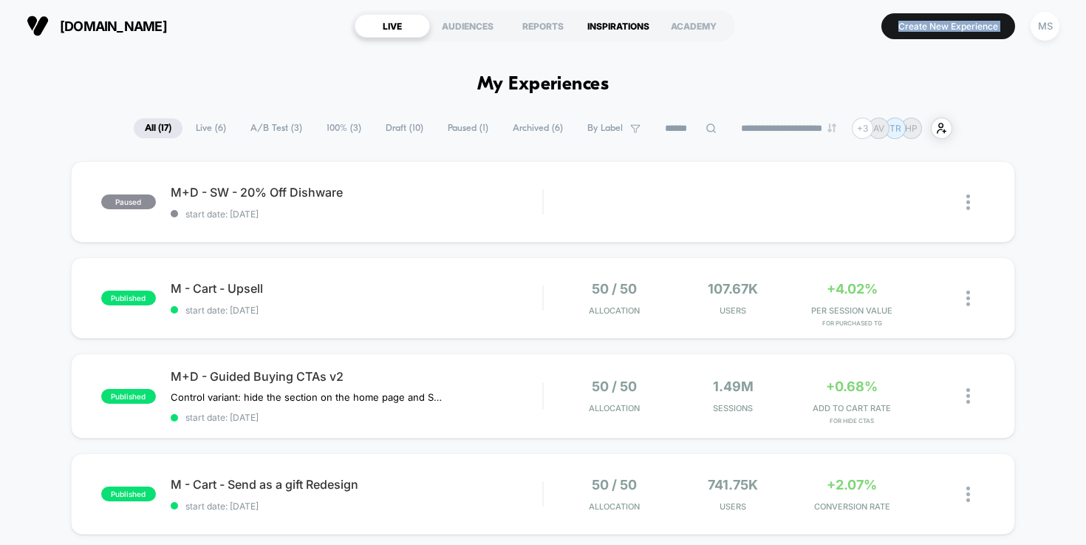
click at [608, 18] on div "INSPIRATIONS" at bounding box center [618, 26] width 75 height 24
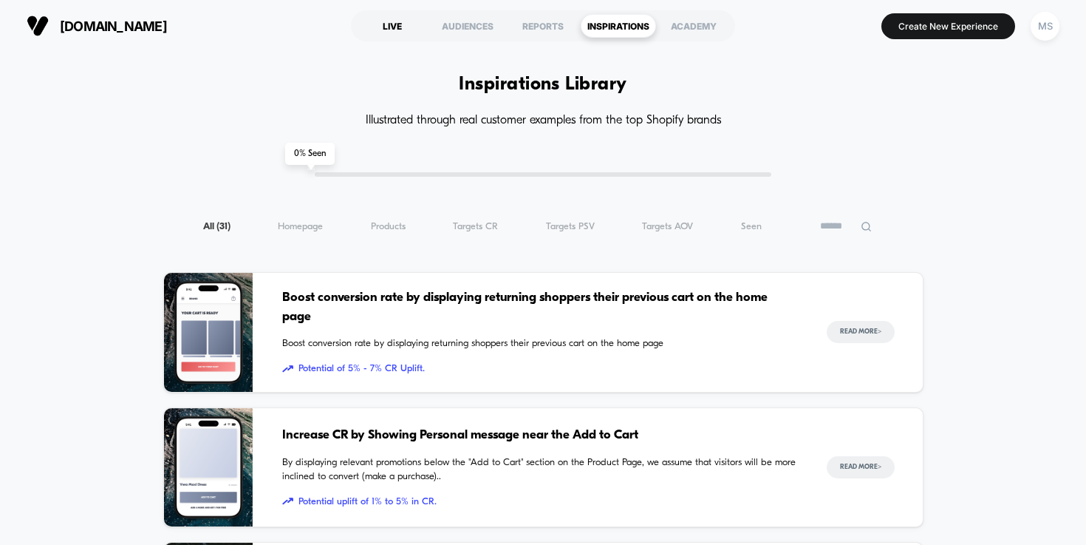
click at [400, 31] on div "LIVE" at bounding box center [392, 26] width 75 height 24
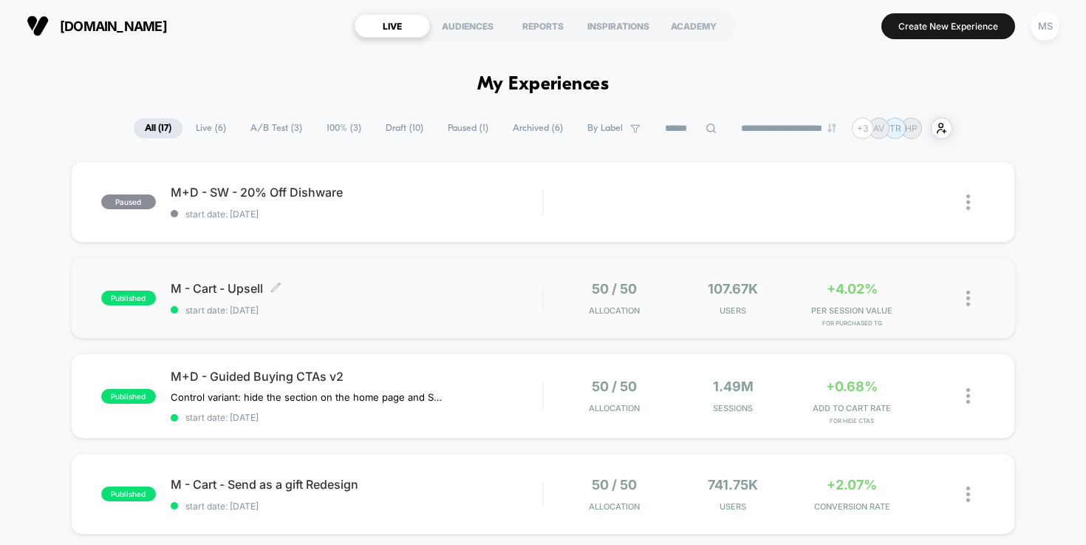
click at [242, 290] on span "M - Cart - Upsell Click to edit experience details" at bounding box center [357, 288] width 372 height 15
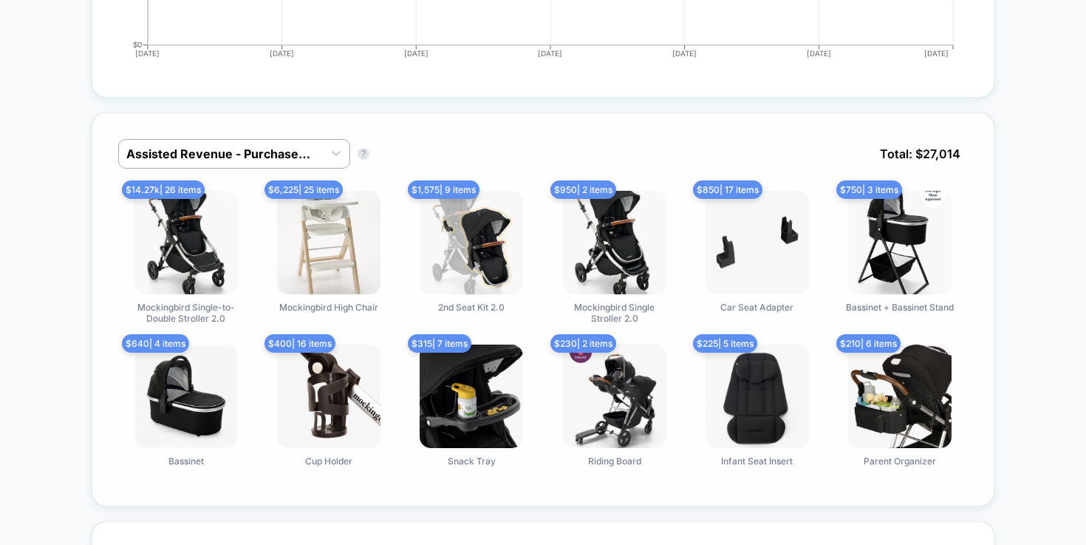
scroll to position [1030, 0]
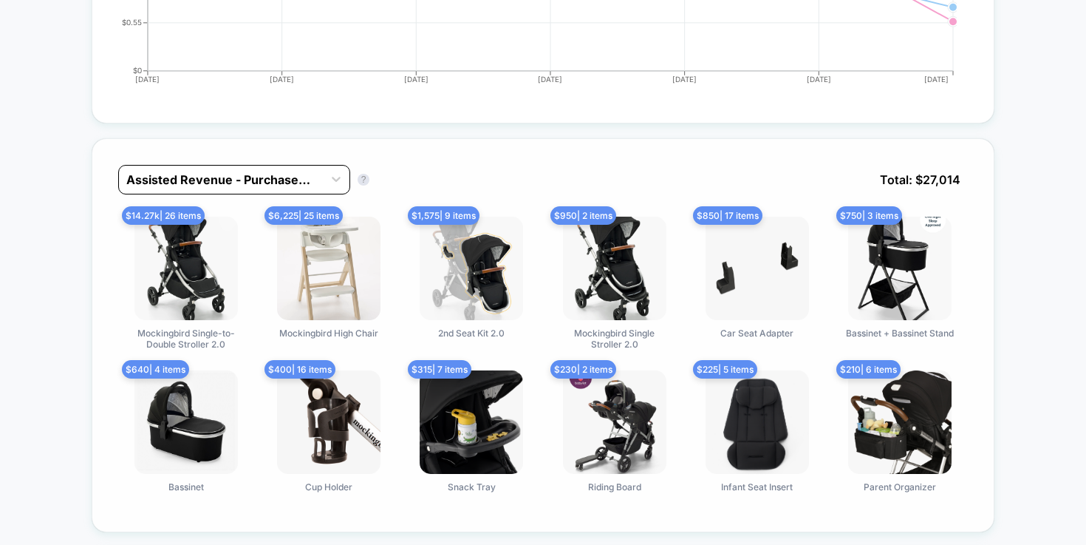
click at [318, 179] on div "Assisted Revenue - Purchased TG" at bounding box center [221, 180] width 204 height 24
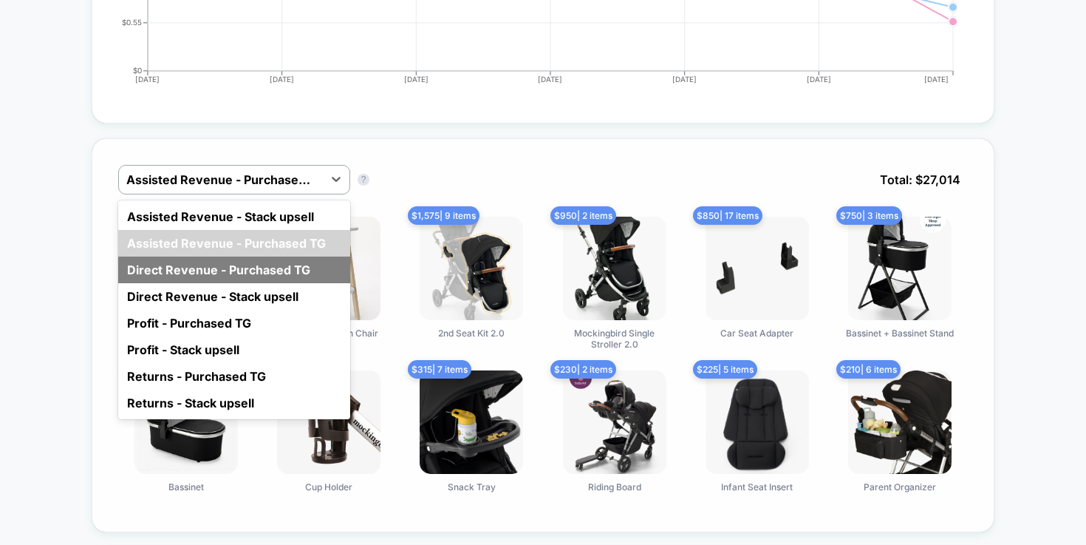
click at [228, 281] on div "Direct Revenue - Purchased TG" at bounding box center [234, 269] width 232 height 27
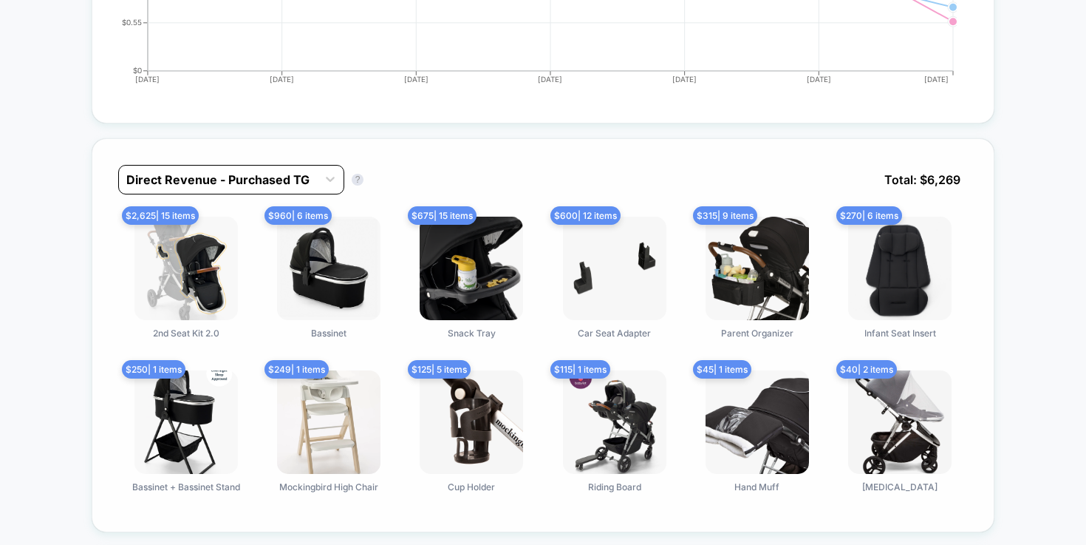
click at [278, 191] on div "Direct Revenue - Purchased TG" at bounding box center [218, 180] width 198 height 24
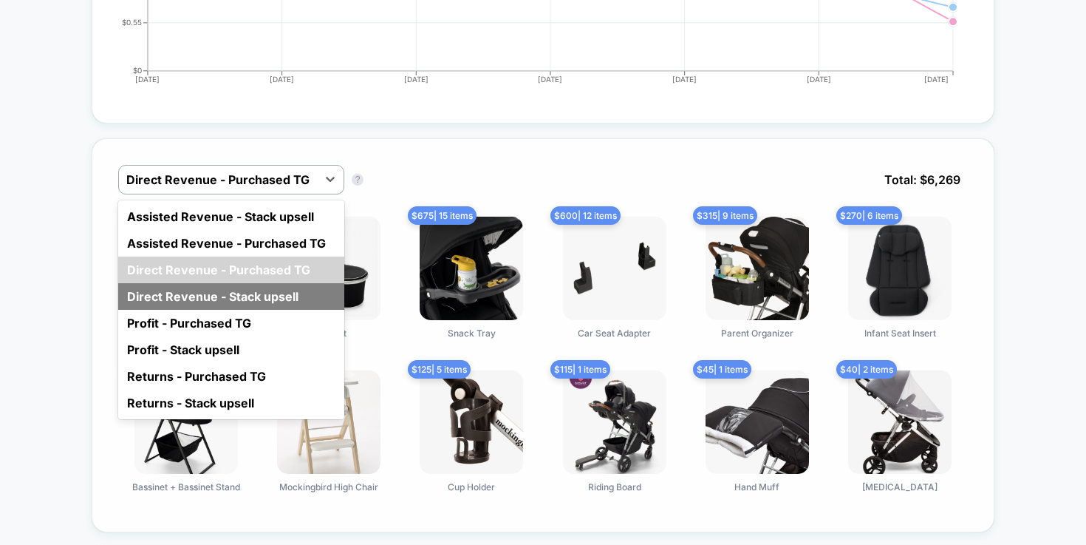
click at [240, 307] on div "Direct Revenue - Stack upsell" at bounding box center [231, 296] width 226 height 27
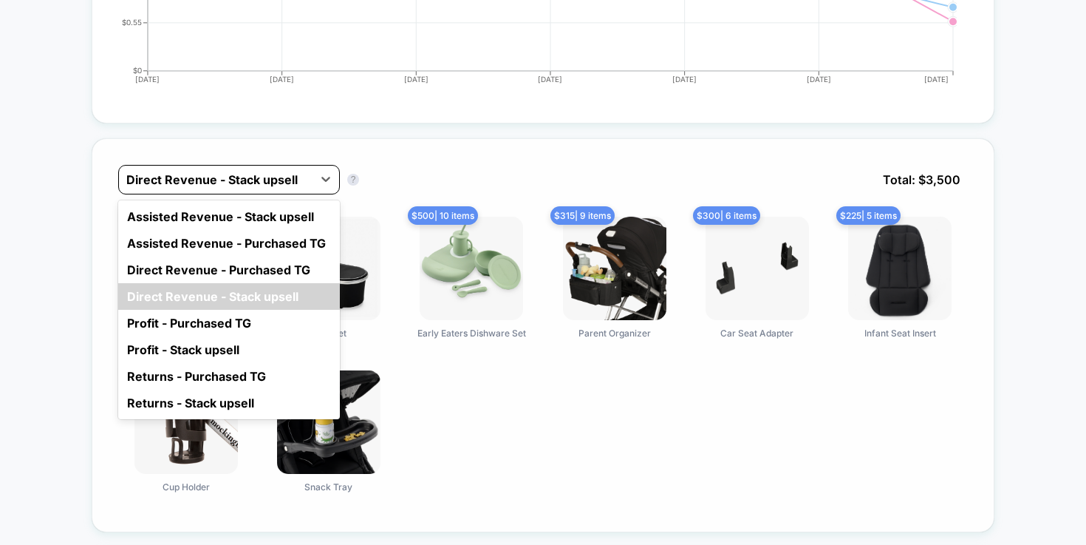
click at [247, 188] on div at bounding box center [215, 180] width 179 height 18
click at [426, 166] on div "option Assisted Revenue - Stack upsell focused, 1 of 8. 8 results available. Us…" at bounding box center [543, 191] width 850 height 52
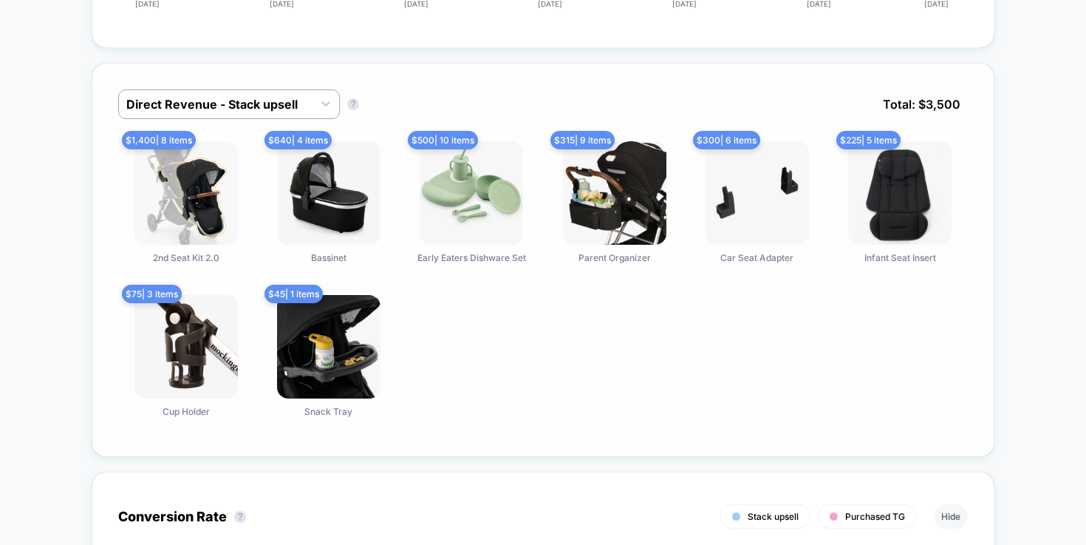
scroll to position [1108, 0]
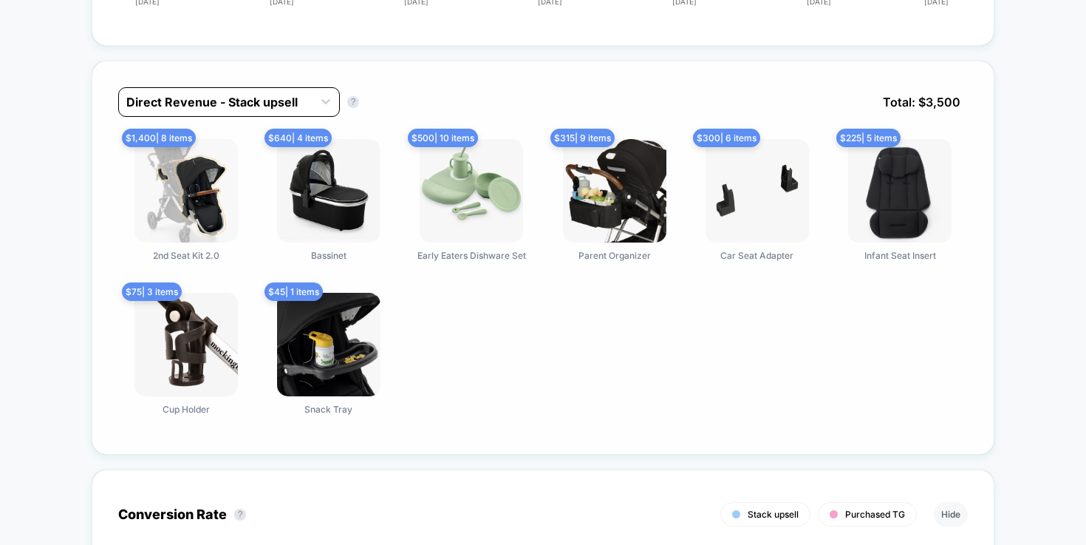
click at [300, 103] on div at bounding box center [215, 102] width 179 height 18
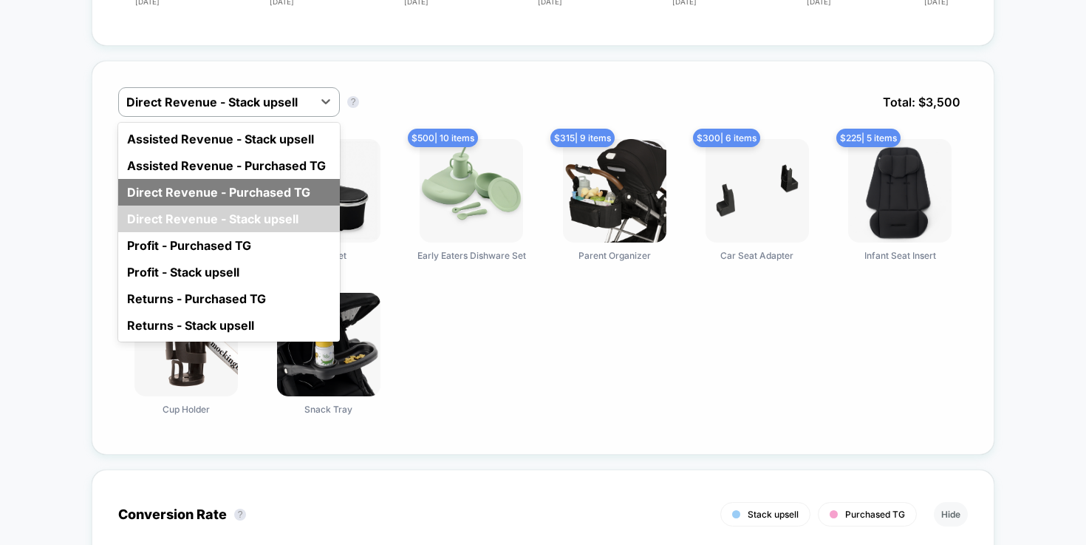
click at [311, 200] on div "Direct Revenue - Purchased TG" at bounding box center [229, 192] width 222 height 27
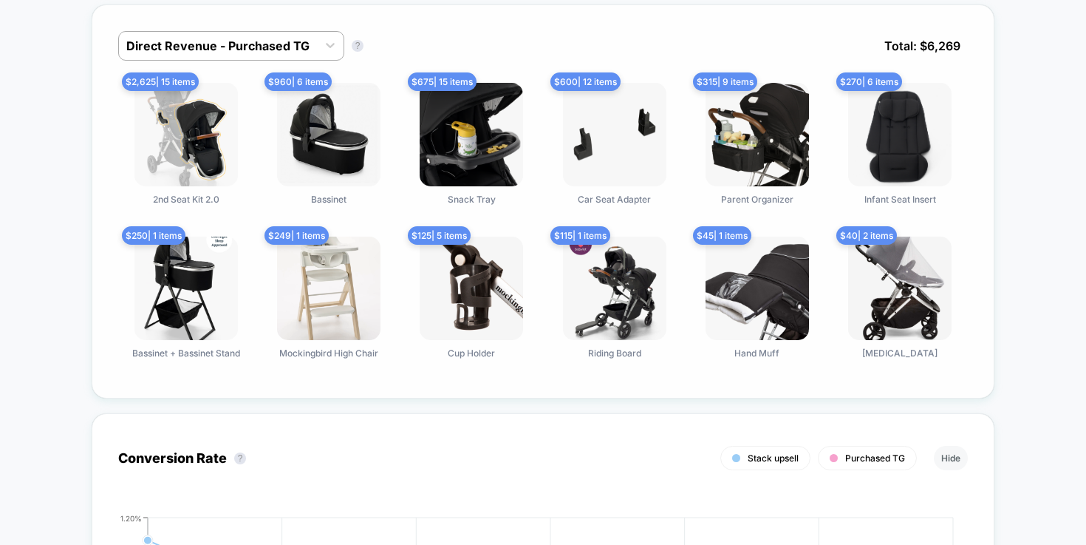
scroll to position [1167, 0]
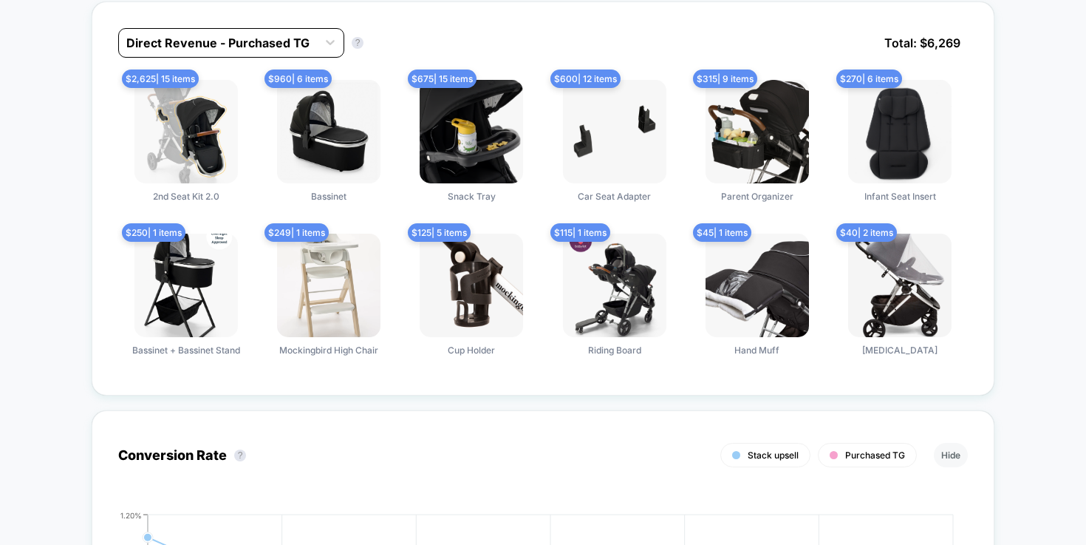
click at [282, 41] on div "Direct Revenue - Purchased TG" at bounding box center [217, 42] width 183 height 15
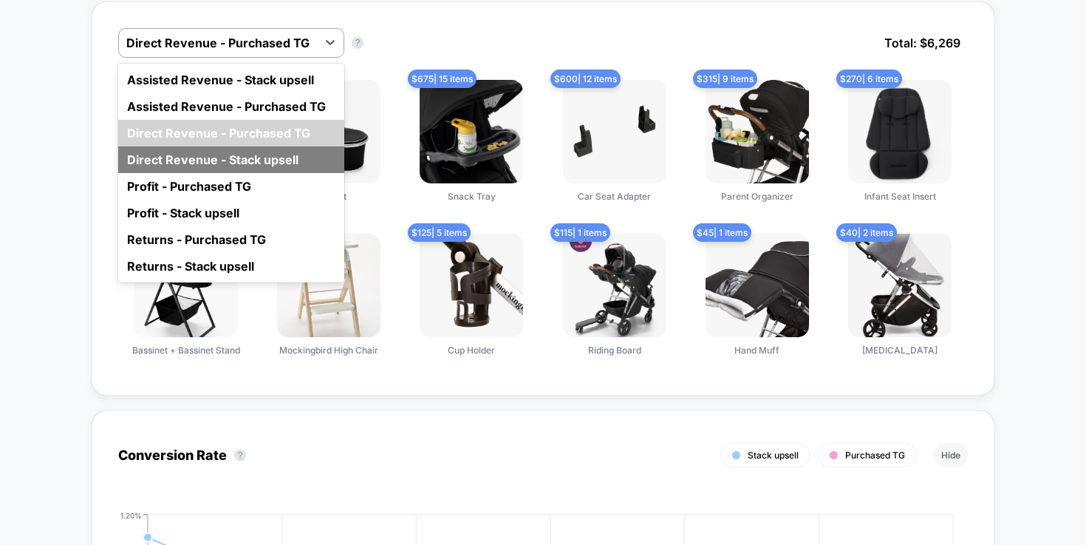
click at [246, 151] on div "Direct Revenue - Stack upsell" at bounding box center [231, 159] width 226 height 27
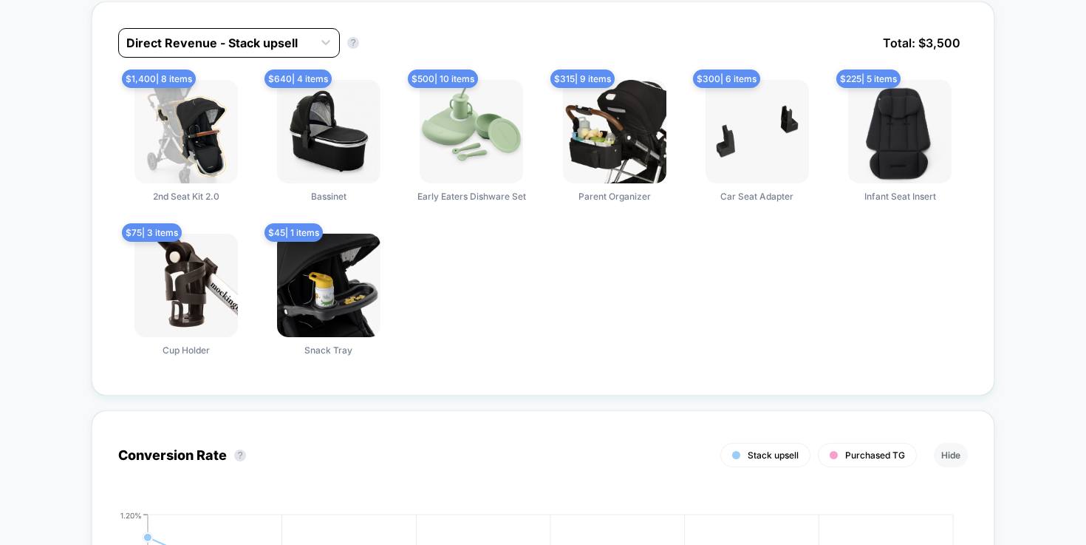
click at [260, 49] on div "Direct Revenue - Stack upsell" at bounding box center [215, 42] width 179 height 15
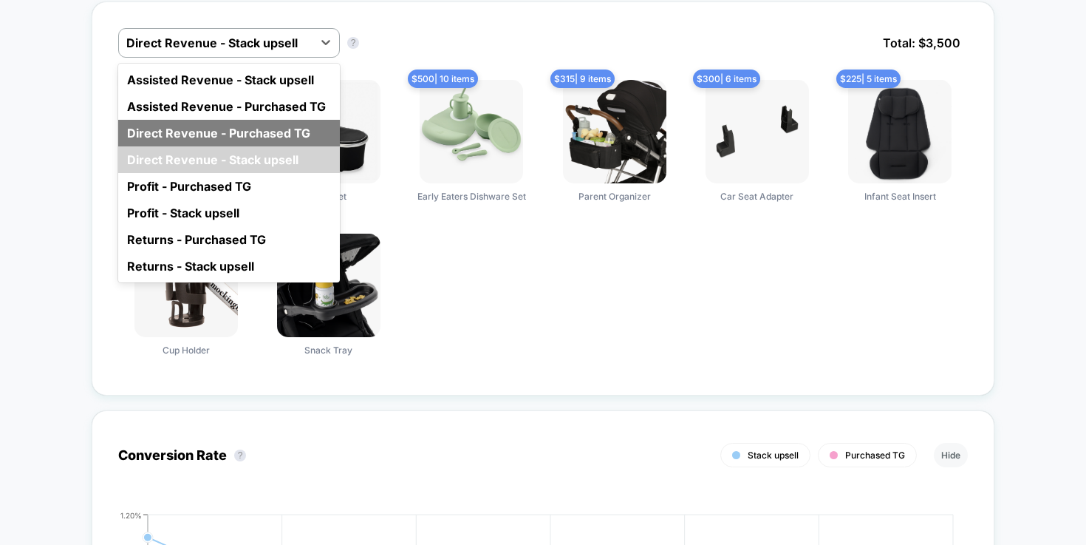
click at [256, 132] on div "Direct Revenue - Purchased TG" at bounding box center [229, 133] width 222 height 27
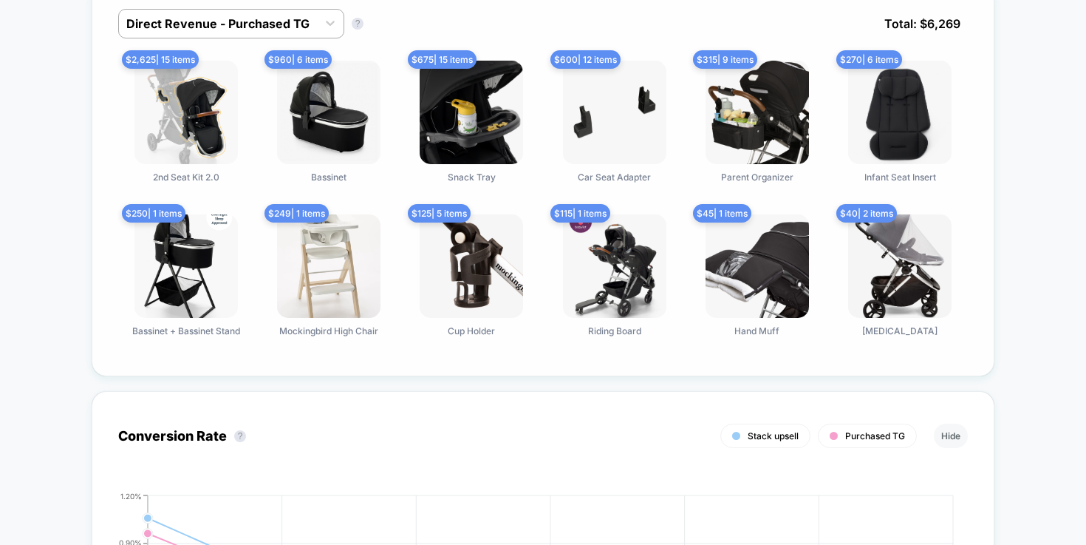
scroll to position [1189, 0]
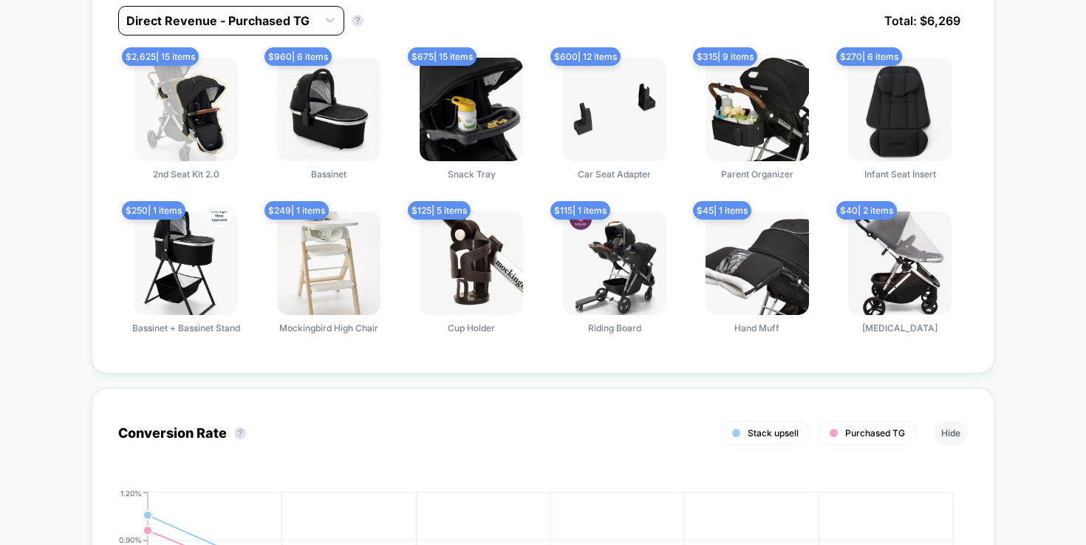
click at [319, 34] on div at bounding box center [330, 21] width 27 height 28
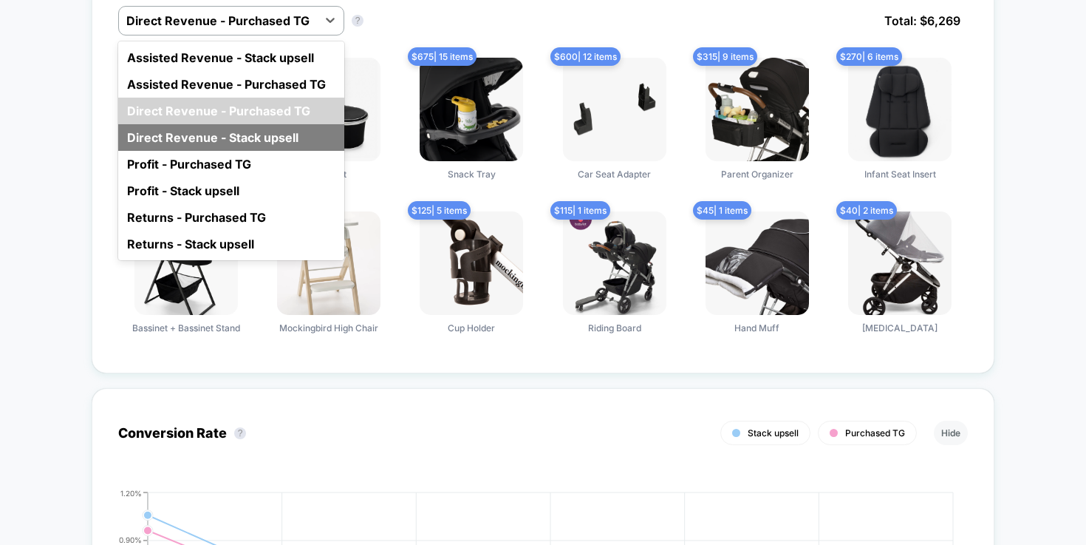
click at [273, 134] on div "Direct Revenue - Stack upsell" at bounding box center [231, 137] width 226 height 27
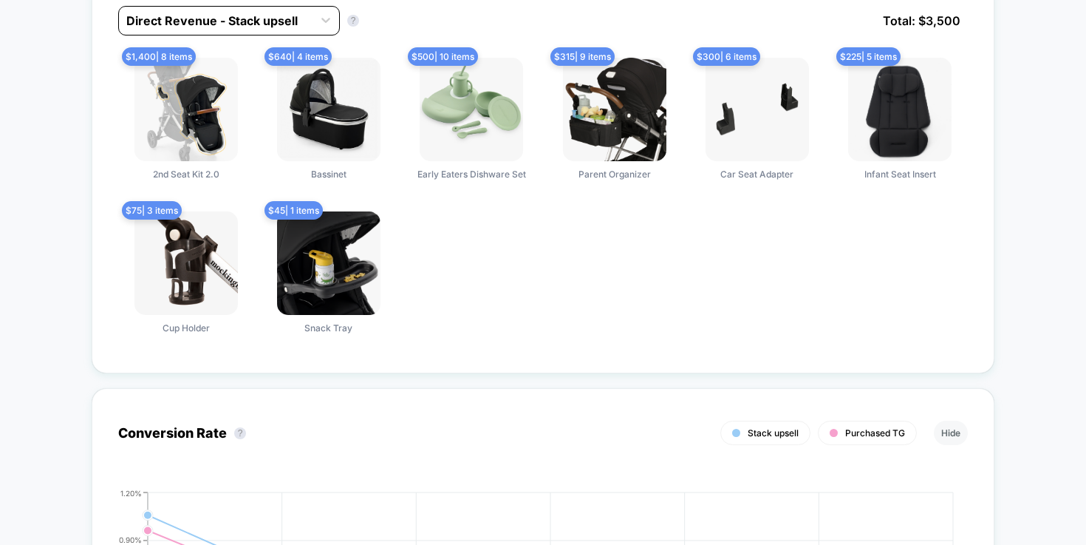
click at [304, 24] on div at bounding box center [215, 21] width 179 height 18
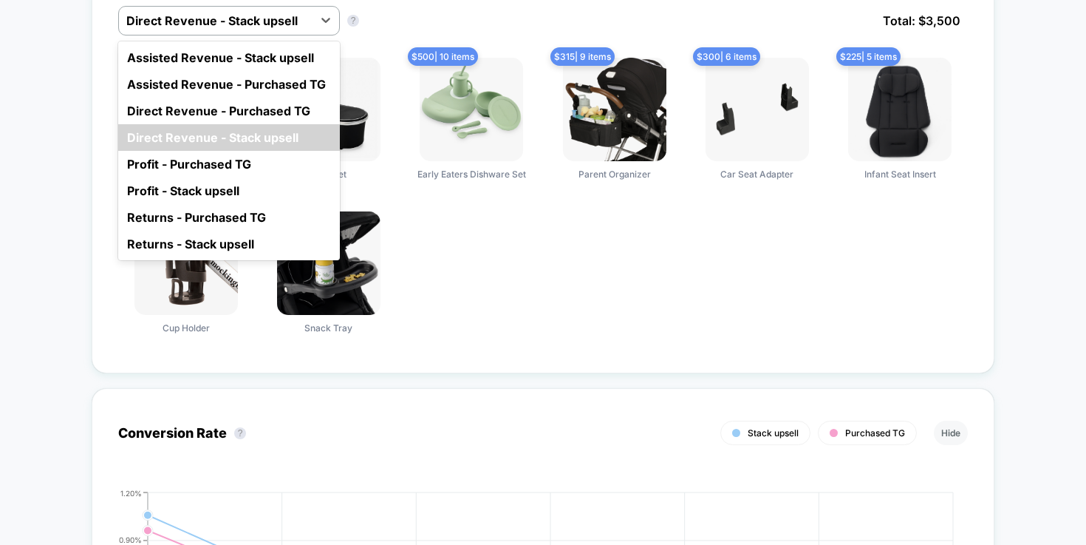
click at [519, 293] on div "$ 1,400 | 8 items 2nd Seat Kit 2.0 $ 640 | 4 items Bassinet $ 500 | 10 items Ea…" at bounding box center [543, 202] width 850 height 289
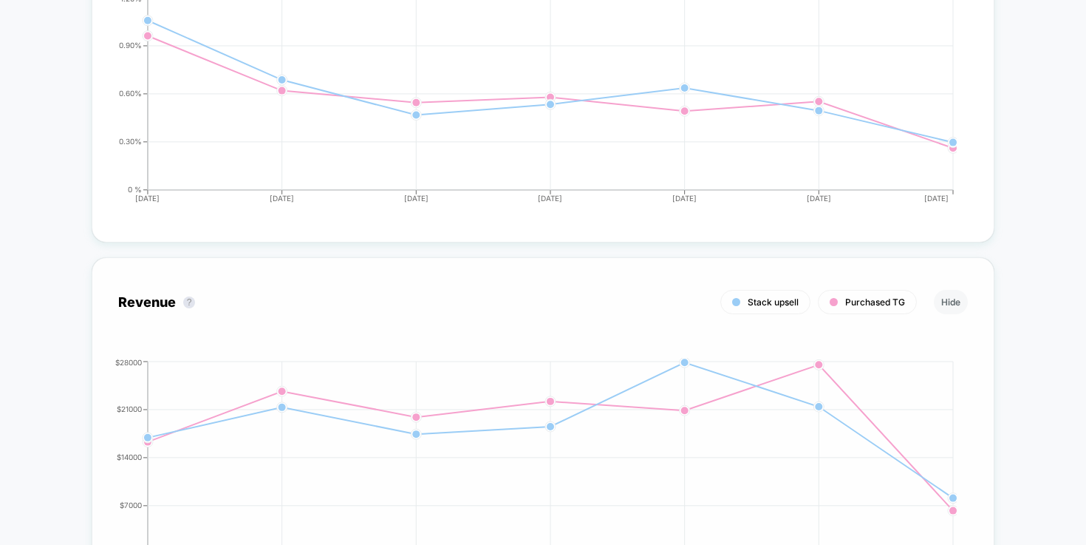
scroll to position [1687, 0]
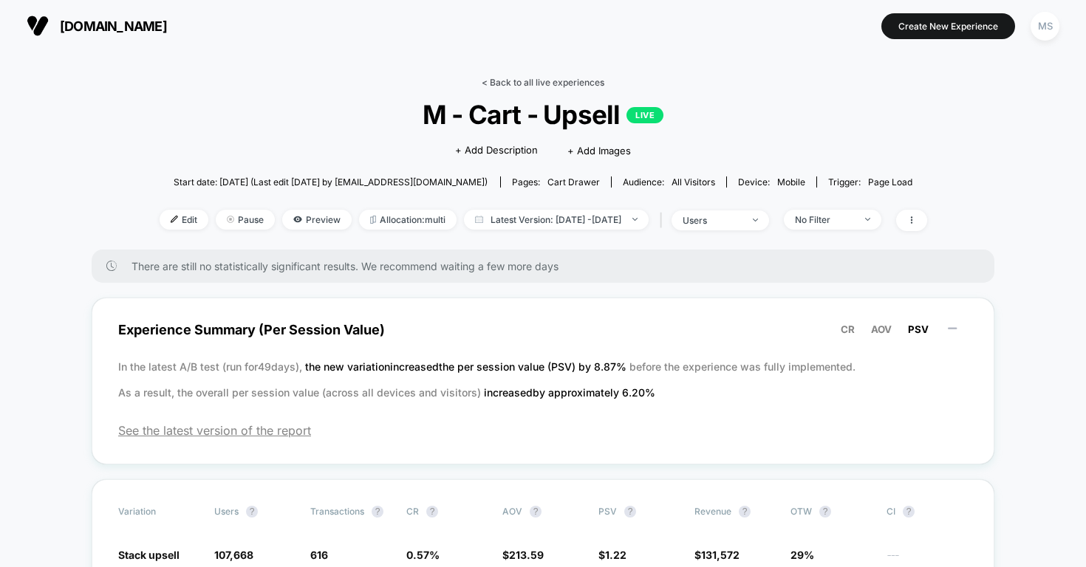
click at [544, 81] on link "< Back to all live experiences" at bounding box center [543, 82] width 123 height 11
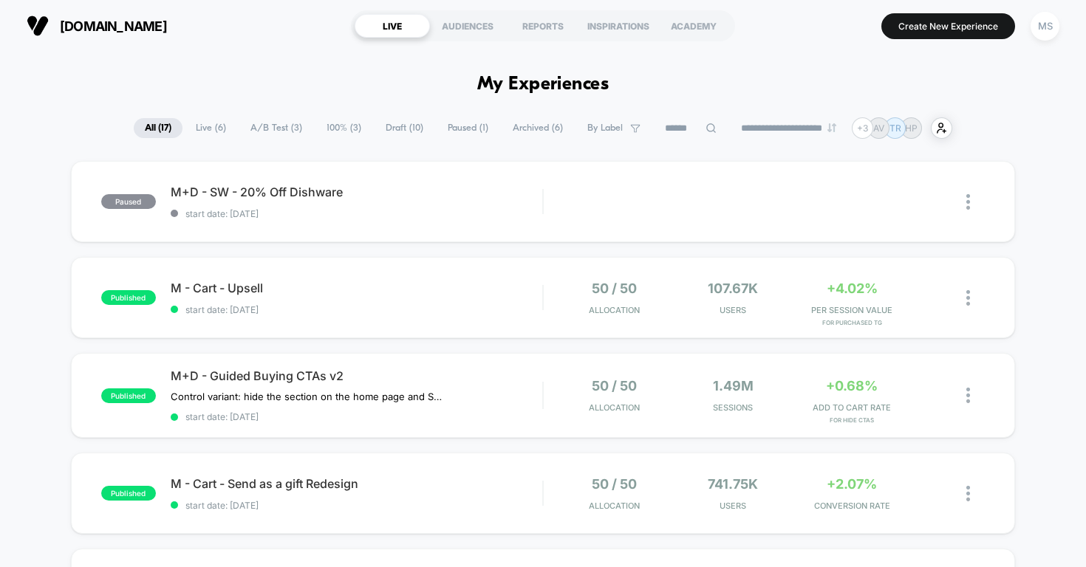
drag, startPoint x: 603, startPoint y: 61, endPoint x: 402, endPoint y: 61, distance: 201.0
drag, startPoint x: 423, startPoint y: 83, endPoint x: 465, endPoint y: 248, distance: 170.1
